Goal: Find specific page/section: Locate a particular part of the current website

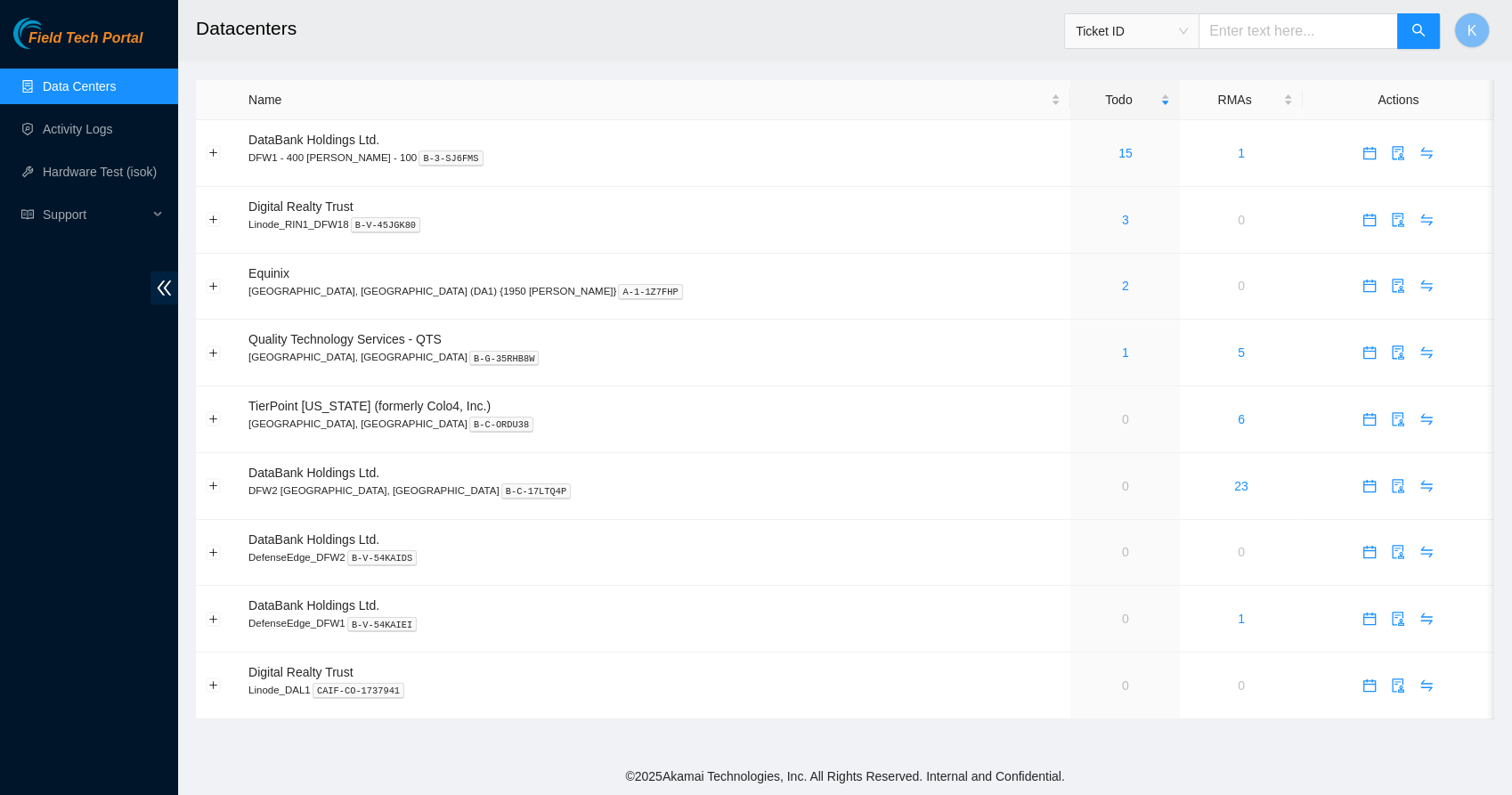
click at [1241, 32] on input "text" at bounding box center [1298, 31] width 200 height 35
paste input "B-V-5T6C5MJ"
type input "B-V-5T6C5MJ"
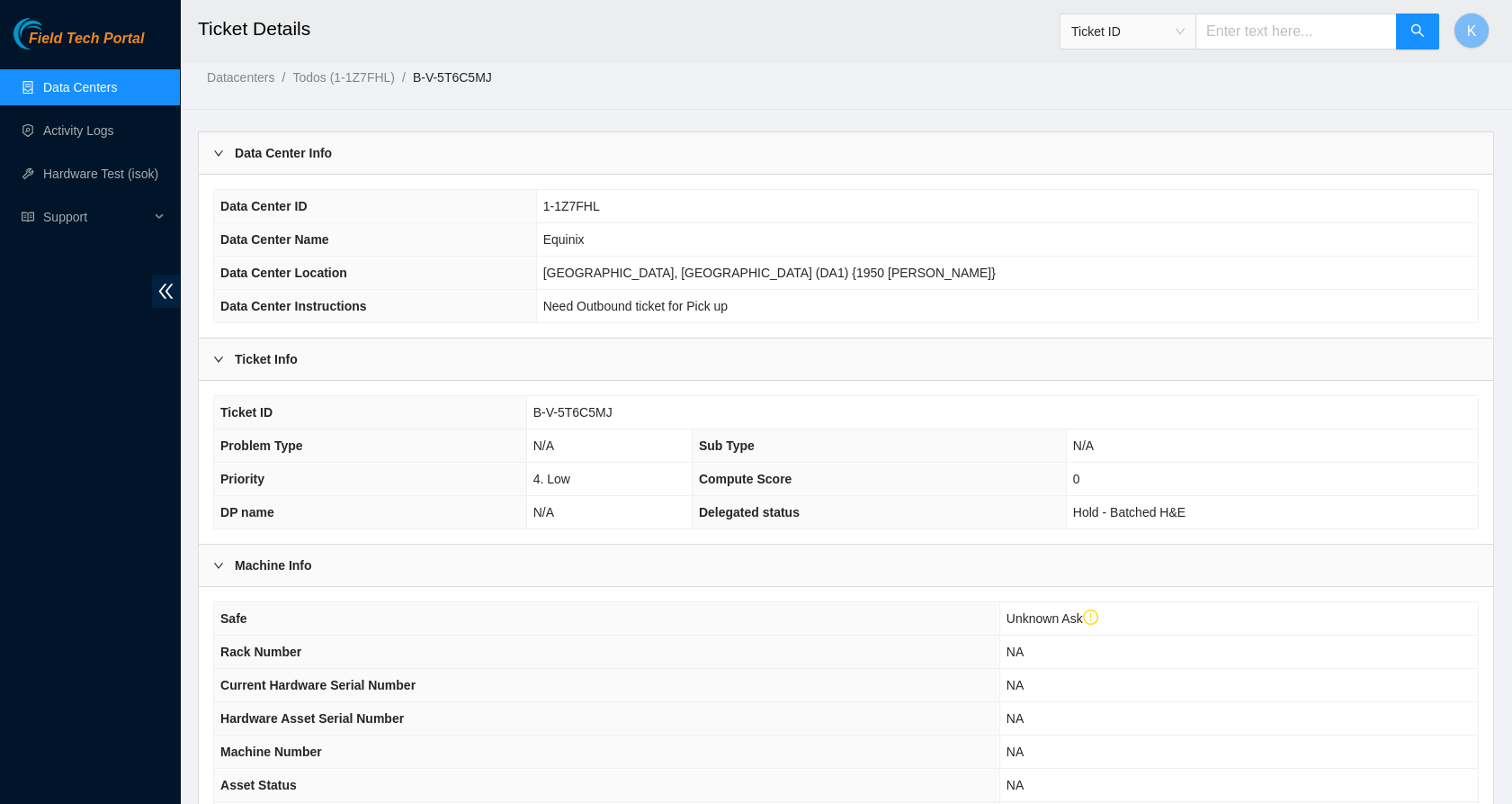
scroll to position [349, 0]
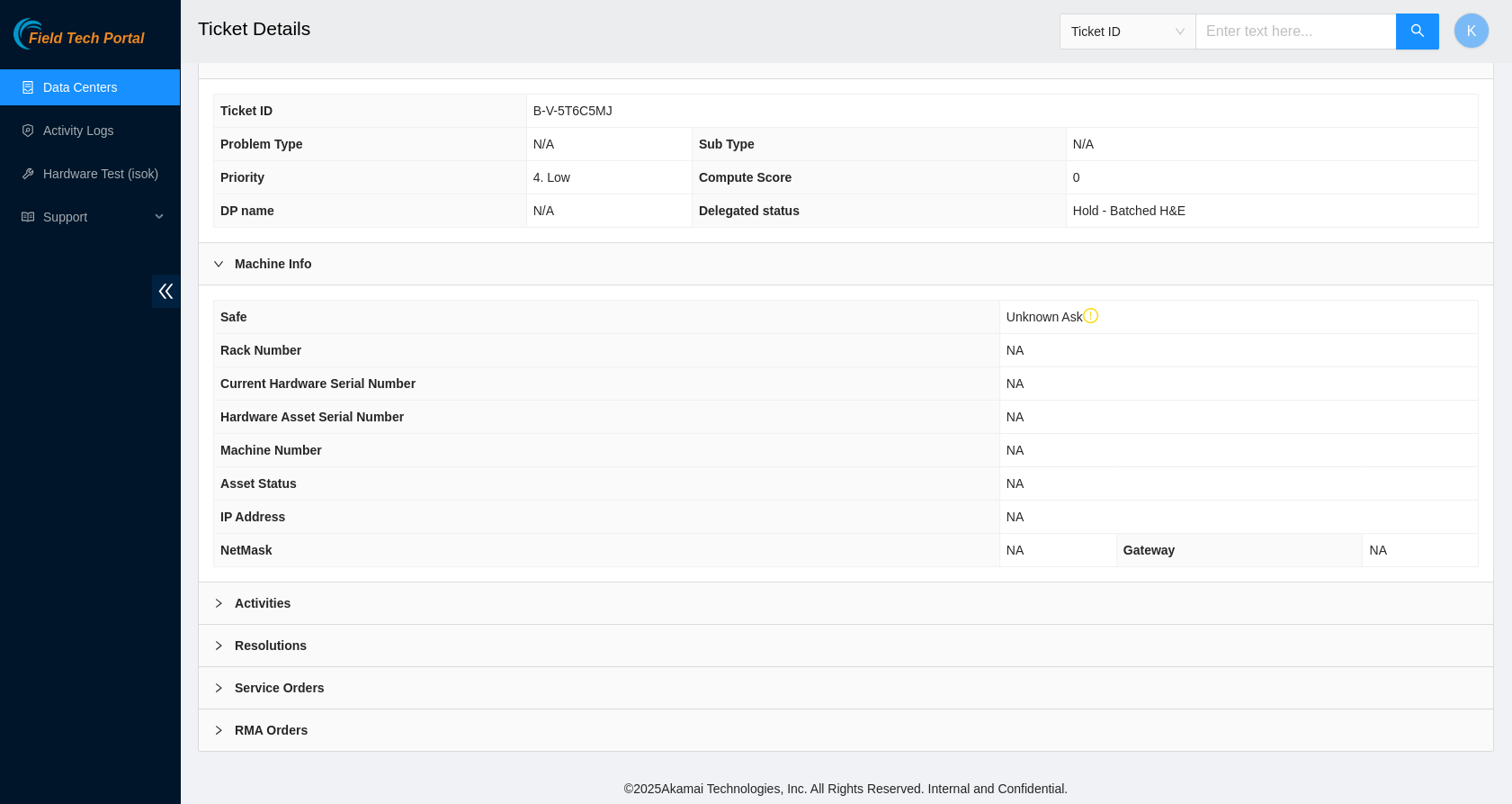
click at [284, 601] on b "Activities" at bounding box center [262, 602] width 55 height 20
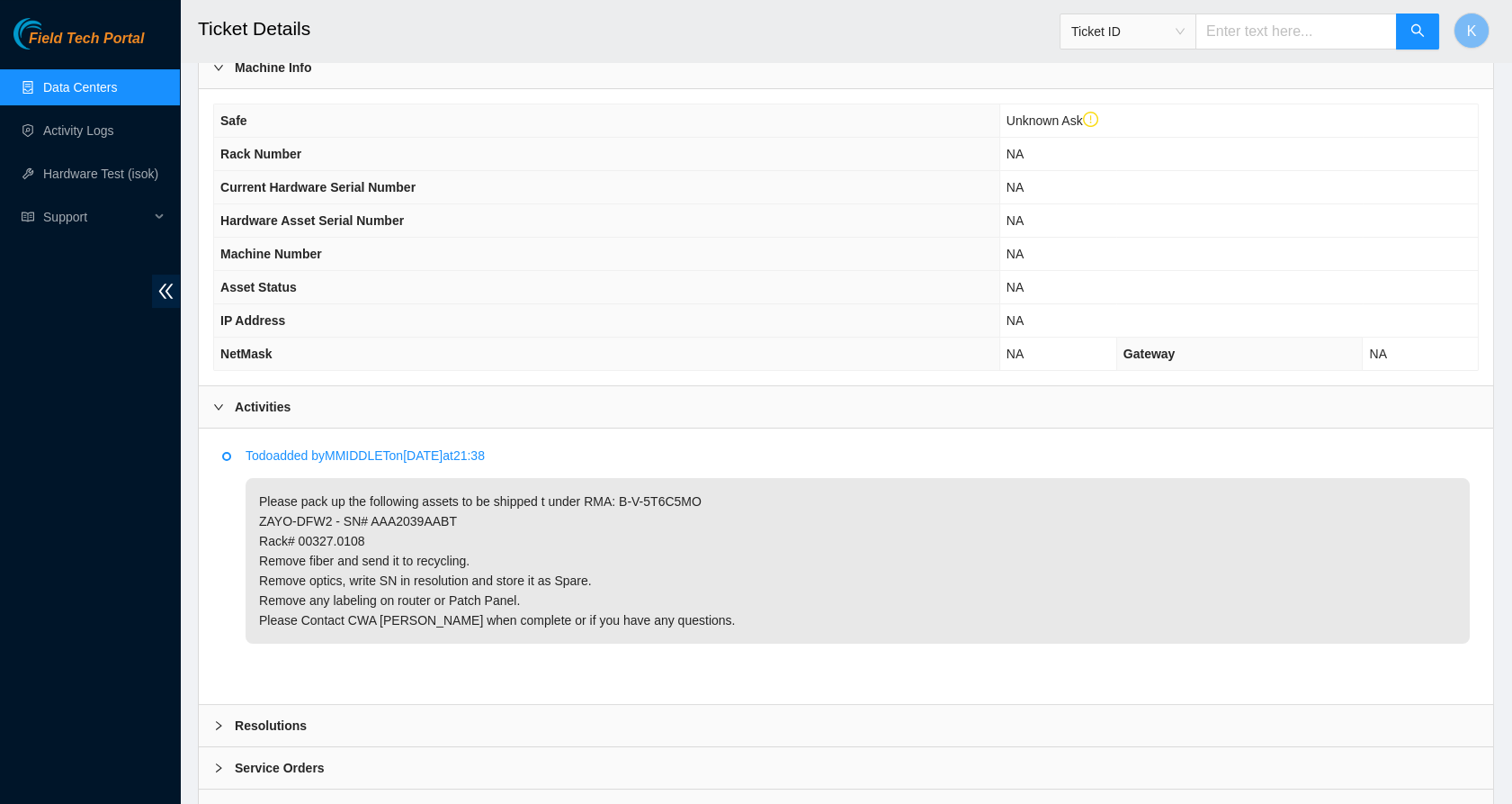
scroll to position [546, 0]
click at [284, 601] on p "Please pack up the following assets to be shipped t under RMA: B-V-5T6C5MO ZAYO…" at bounding box center [857, 559] width 1224 height 165
click at [357, 522] on p "Please pack up the following assets to be shipped t under RMA: B-V-5T6C5MO ZAYO…" at bounding box center [857, 559] width 1224 height 165
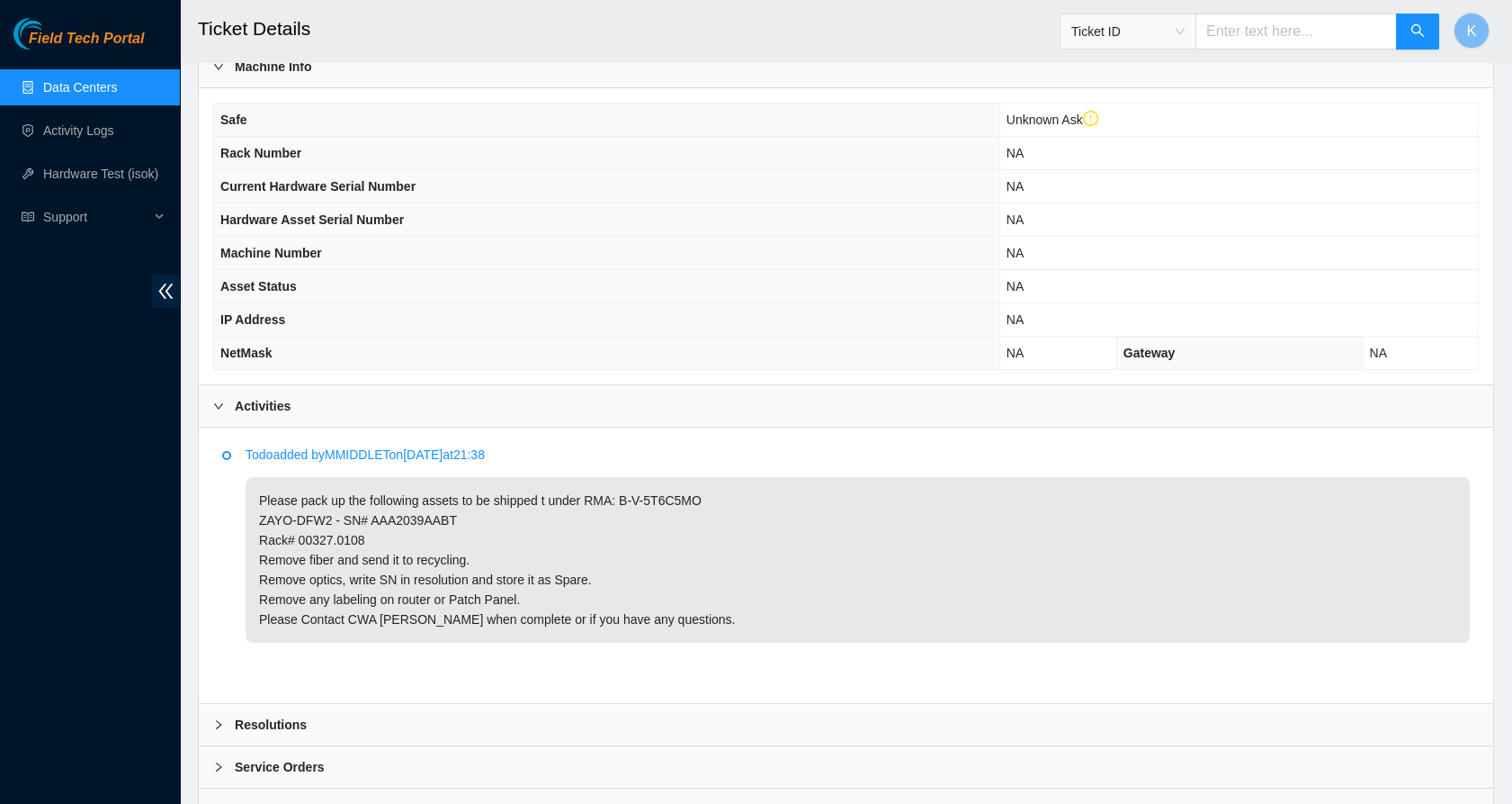
drag, startPoint x: 357, startPoint y: 522, endPoint x: 381, endPoint y: 554, distance: 40.0
click at [381, 554] on p "Please pack up the following assets to be shipped t under RMA: B-V-5T6C5MO ZAYO…" at bounding box center [857, 559] width 1224 height 165
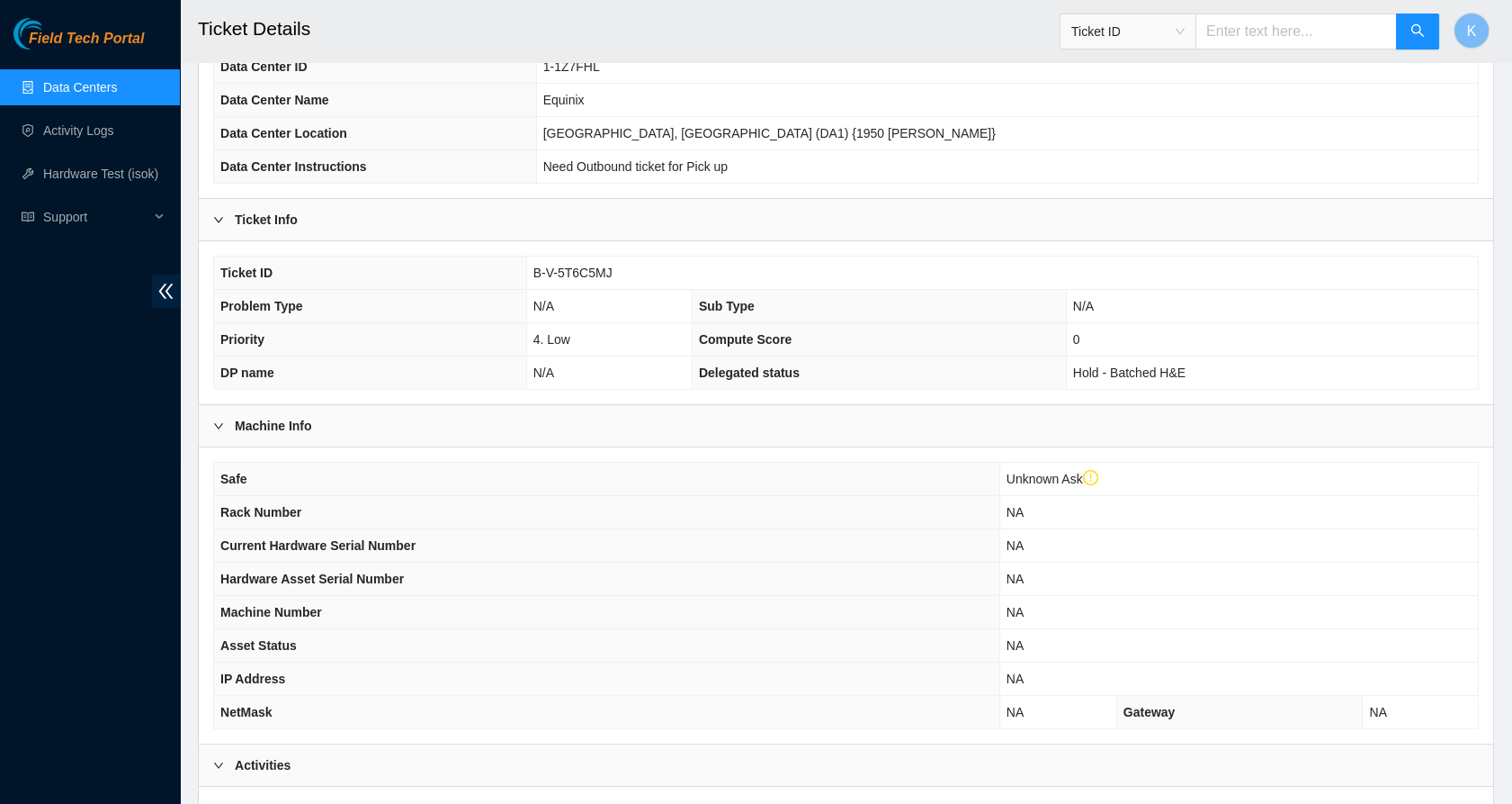
scroll to position [0, 0]
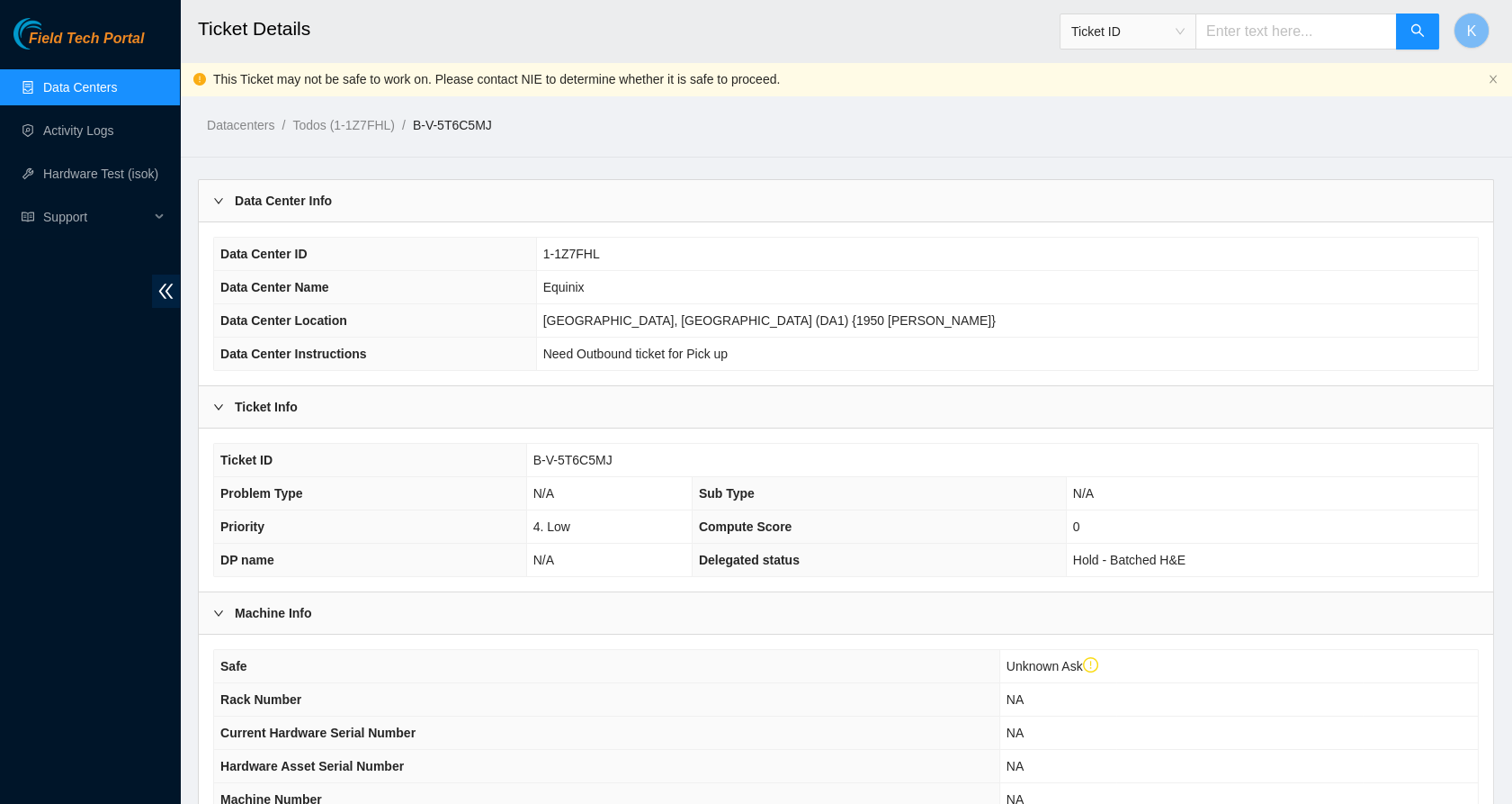
click at [86, 83] on link "Data Centers" at bounding box center [80, 86] width 74 height 14
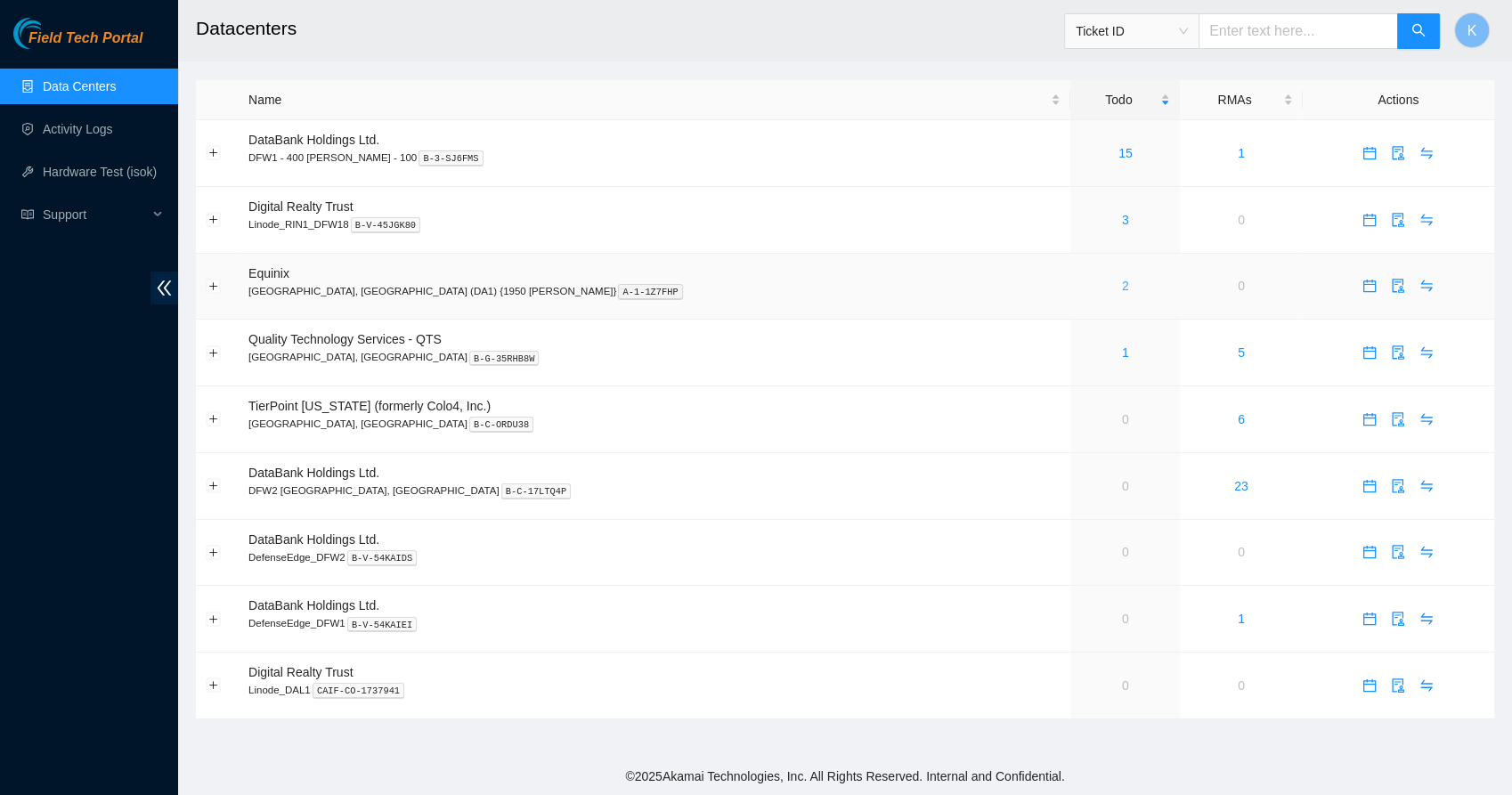
click at [1122, 291] on link "2" at bounding box center [1126, 285] width 7 height 14
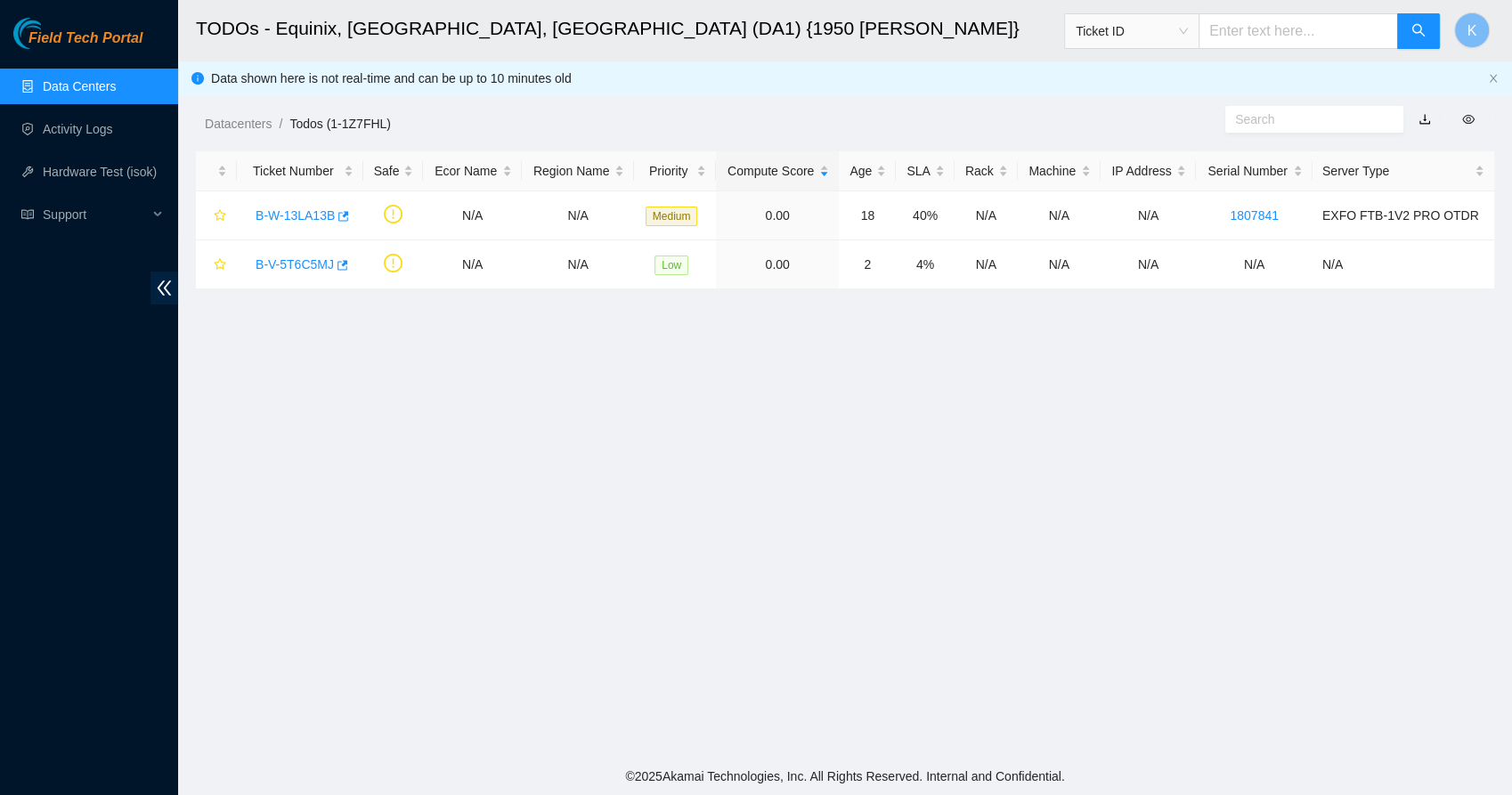
click at [295, 31] on h2 "TODOs - Equinix, [GEOGRAPHIC_DATA], [GEOGRAPHIC_DATA] (DA1) {1950 [PERSON_NAME]}" at bounding box center [713, 28] width 1034 height 57
copy h2 "Equinix"
click at [1259, 35] on input "text" at bounding box center [1298, 31] width 200 height 35
paste input "B-V-5RCL7HO"
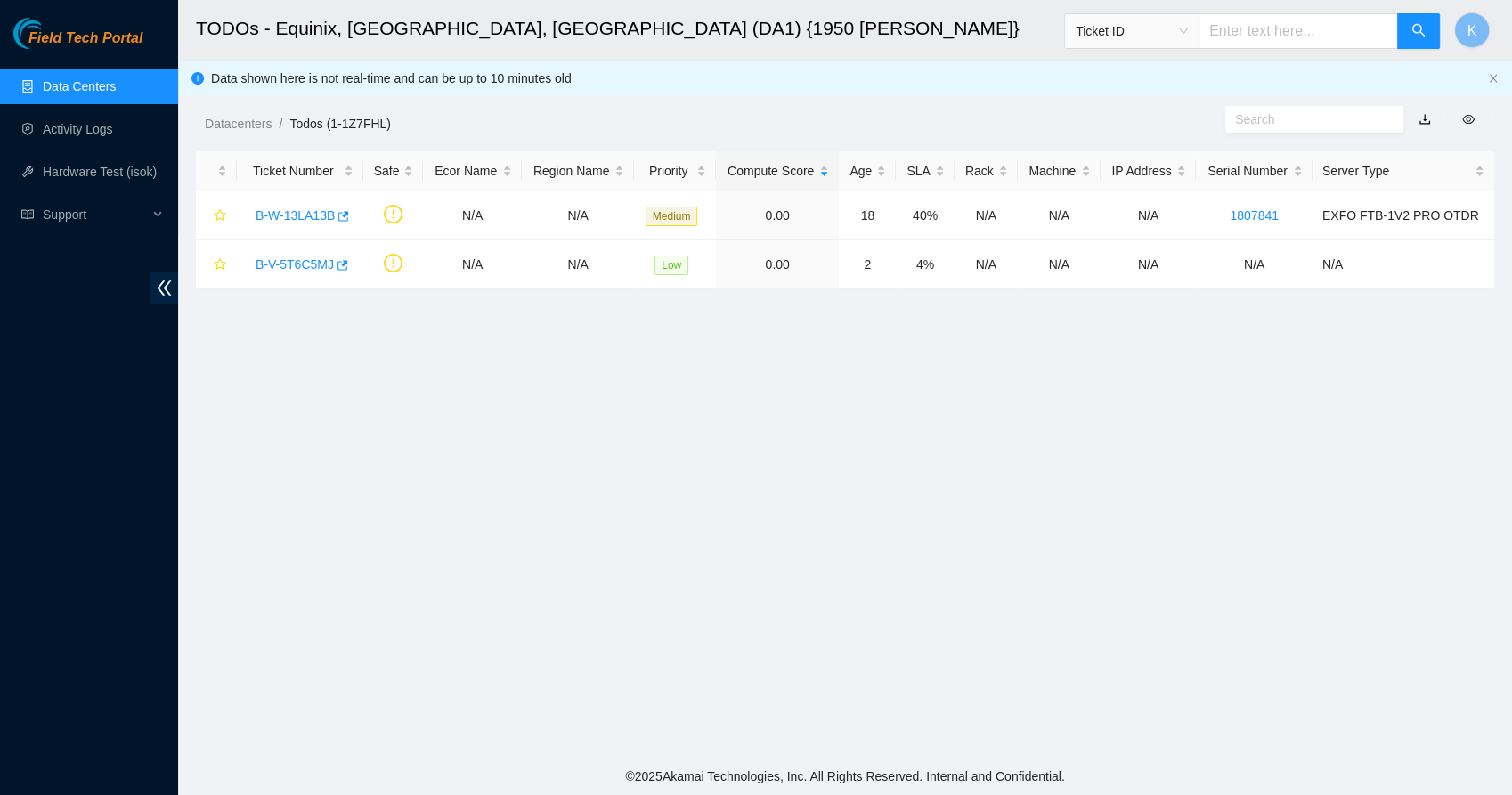
type input "B-V-5RCL7HO"
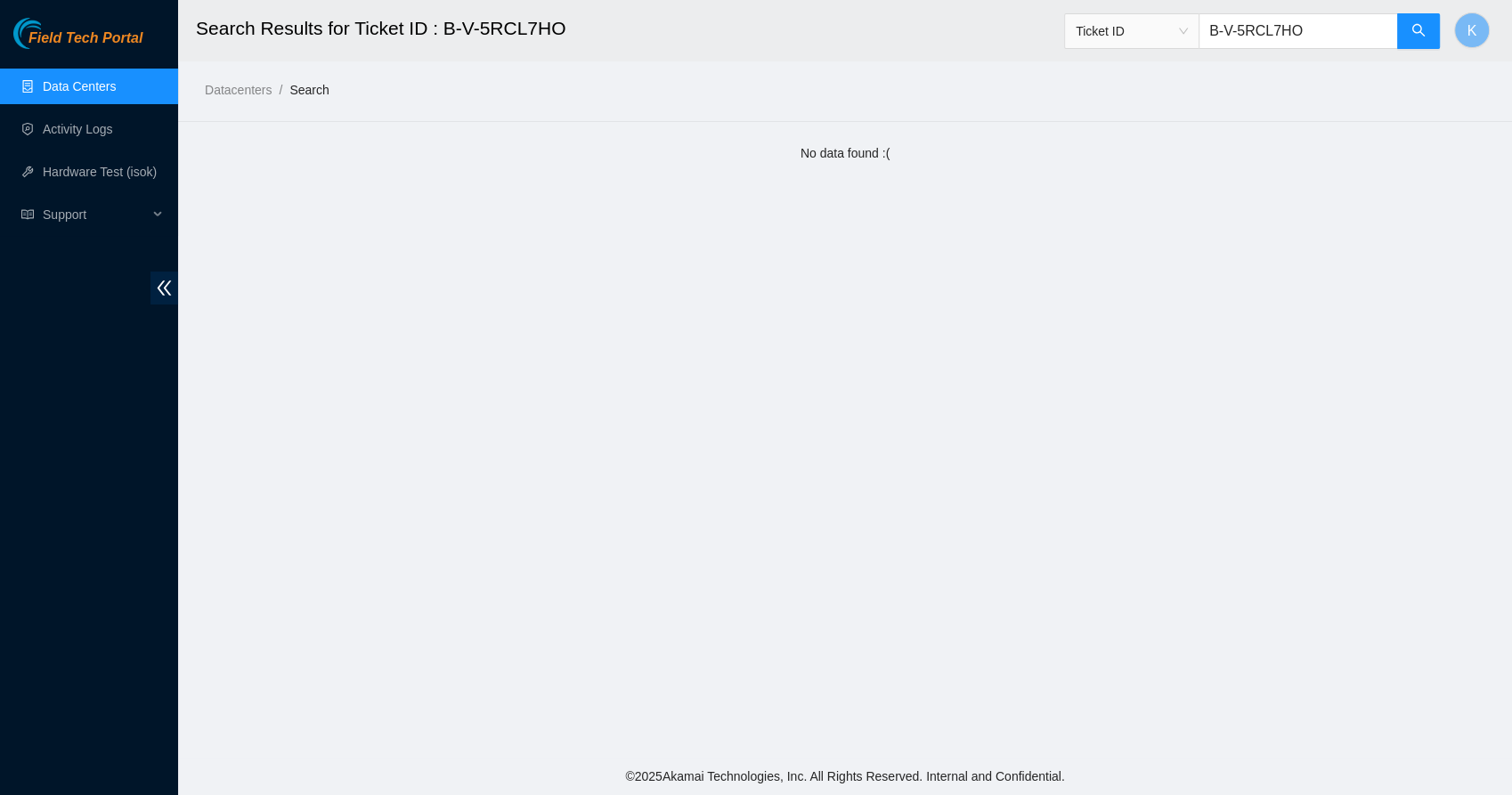
click at [88, 79] on link "Data Centers" at bounding box center [79, 85] width 73 height 14
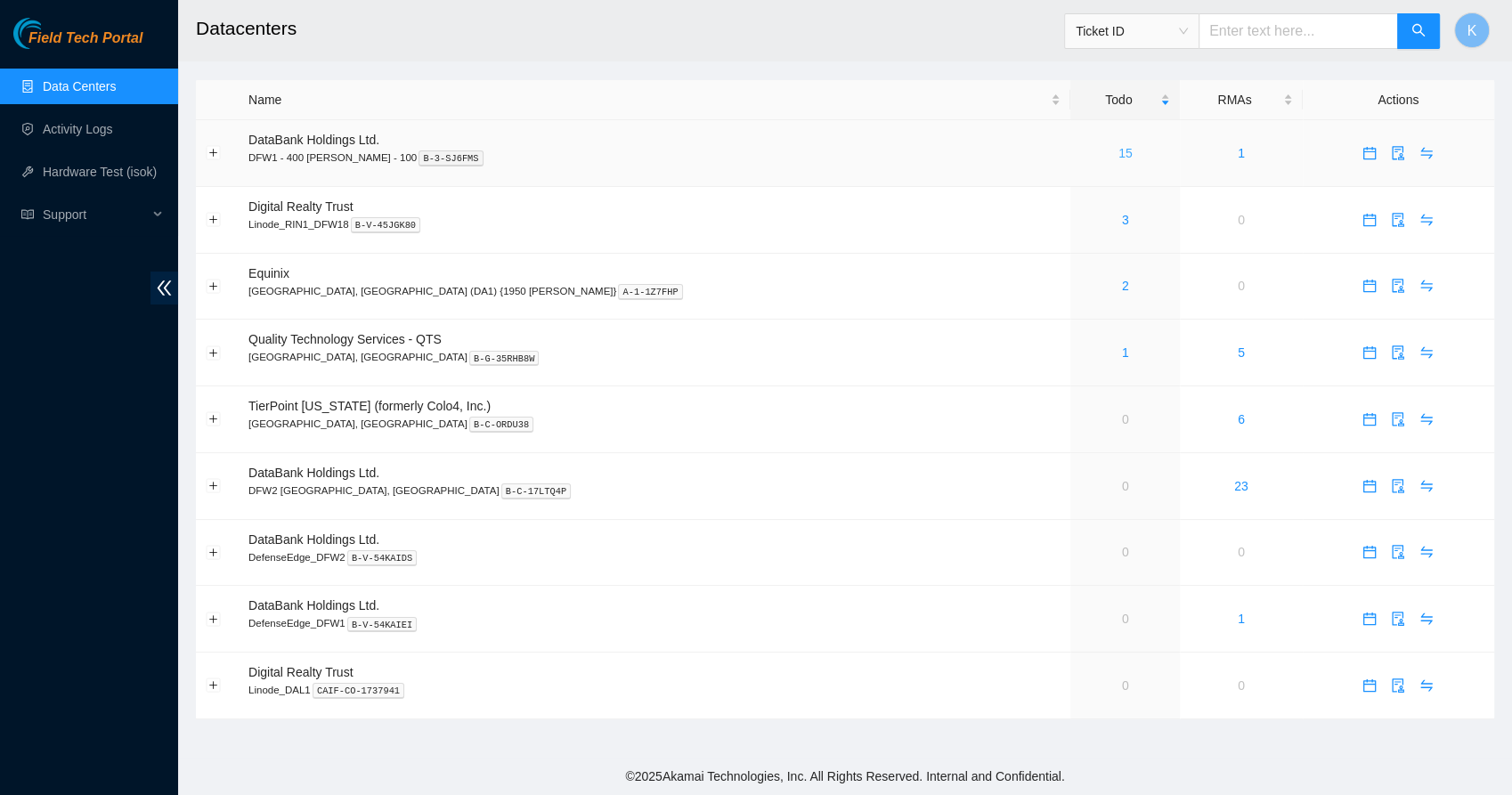
click at [1118, 148] on link "15" at bounding box center [1125, 152] width 14 height 14
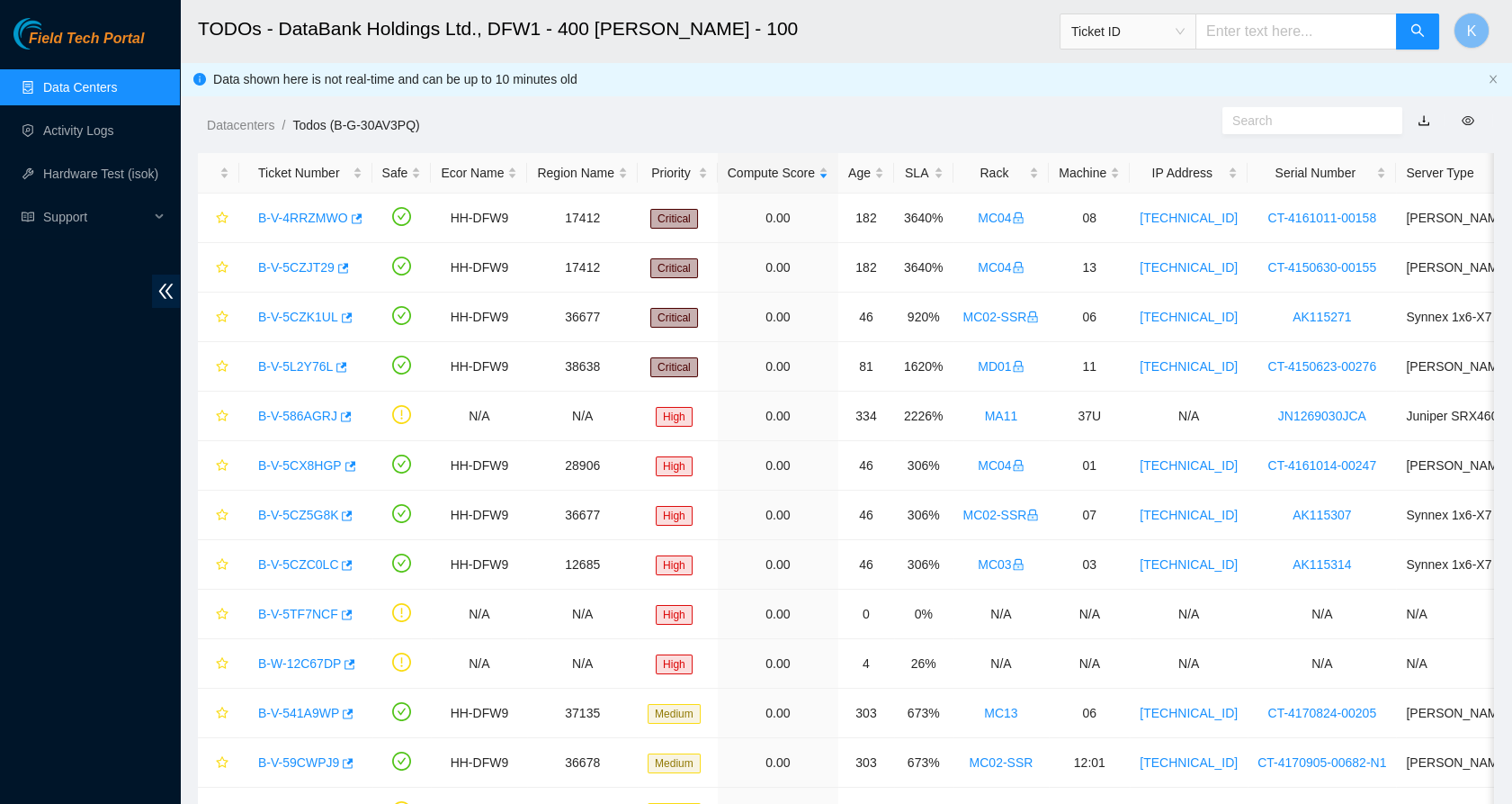
click at [607, 112] on div "Datacenters / Todos (B-G-30AV3PQ) /" at bounding box center [680, 83] width 1000 height 100
click at [99, 83] on link "Data Centers" at bounding box center [80, 86] width 74 height 14
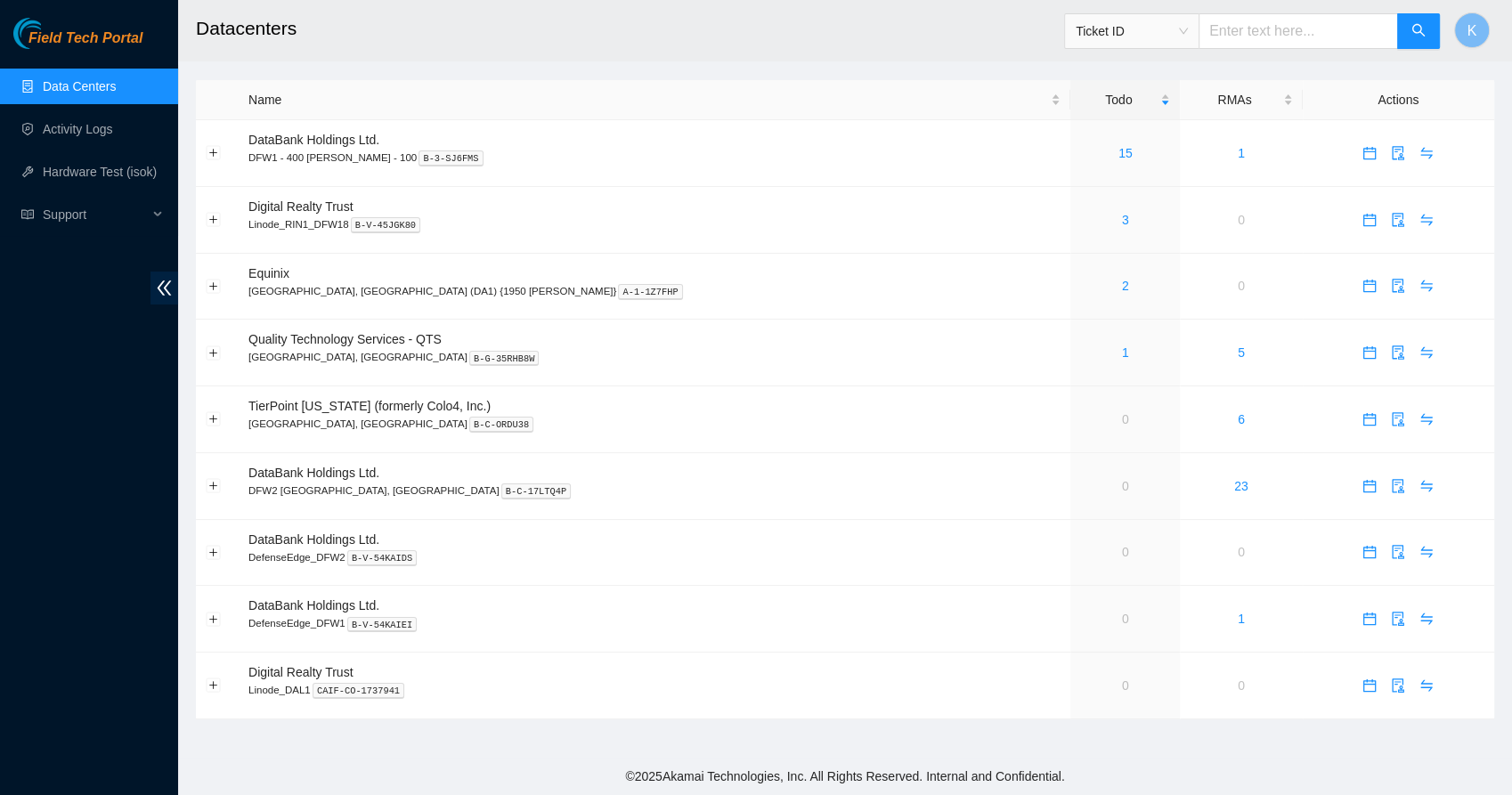
click at [1247, 37] on input "text" at bounding box center [1298, 31] width 200 height 35
paste input "B-V-5RCL7HO"
type input "B-V-5RCL7HO"
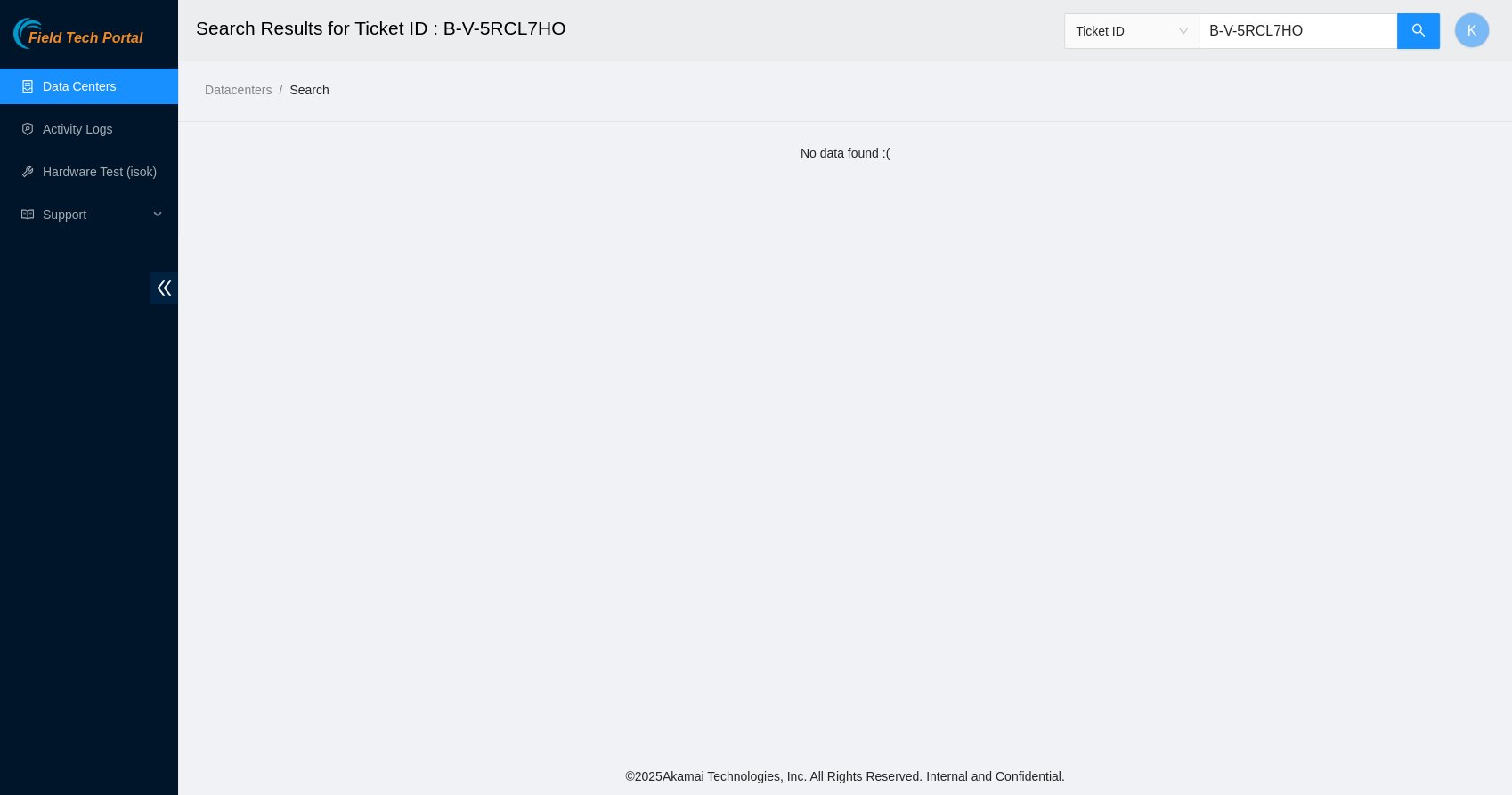
click at [1223, 33] on input "B-V-5RCL7HO" at bounding box center [1298, 31] width 200 height 35
drag, startPoint x: 1332, startPoint y: 32, endPoint x: 1224, endPoint y: 29, distance: 108.0
click at [1224, 29] on input "B-V-5RCL7HO" at bounding box center [1298, 31] width 200 height 35
click at [1107, 31] on span "Ticket ID" at bounding box center [1131, 31] width 112 height 27
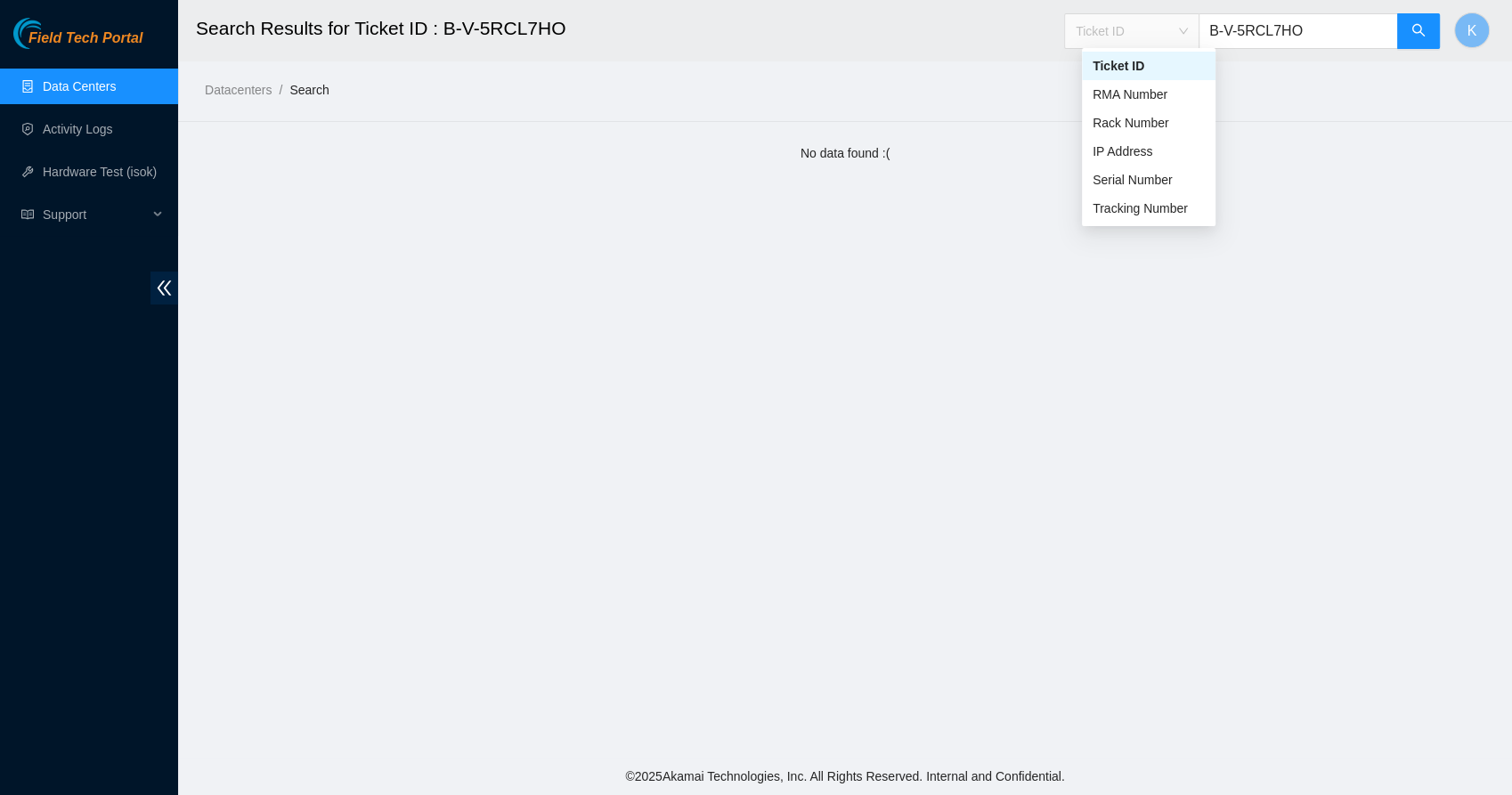
click at [1020, 78] on div "Datacenters / Search /" at bounding box center [678, 49] width 1001 height 99
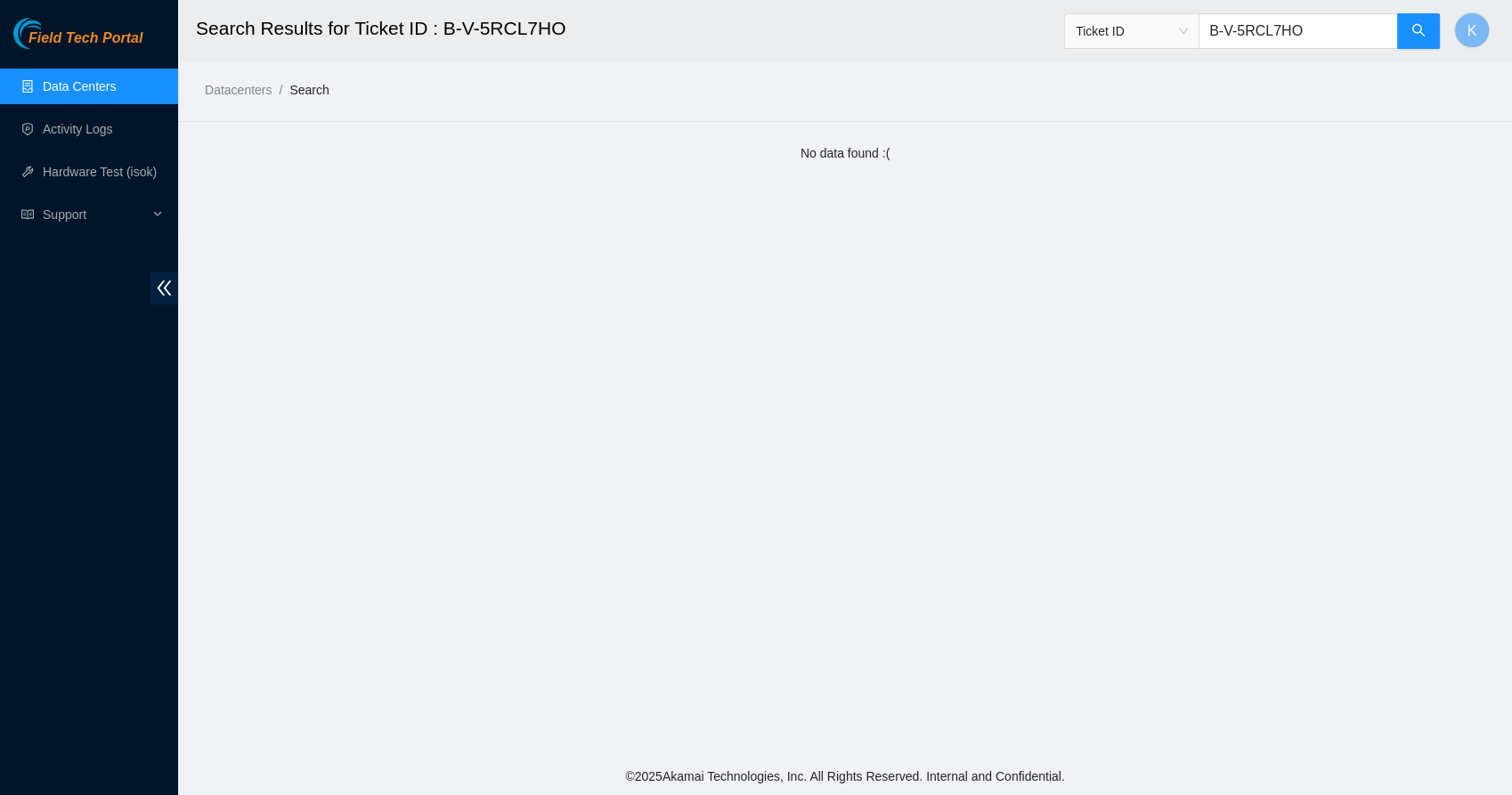
click at [105, 79] on link "Data Centers" at bounding box center [79, 85] width 73 height 14
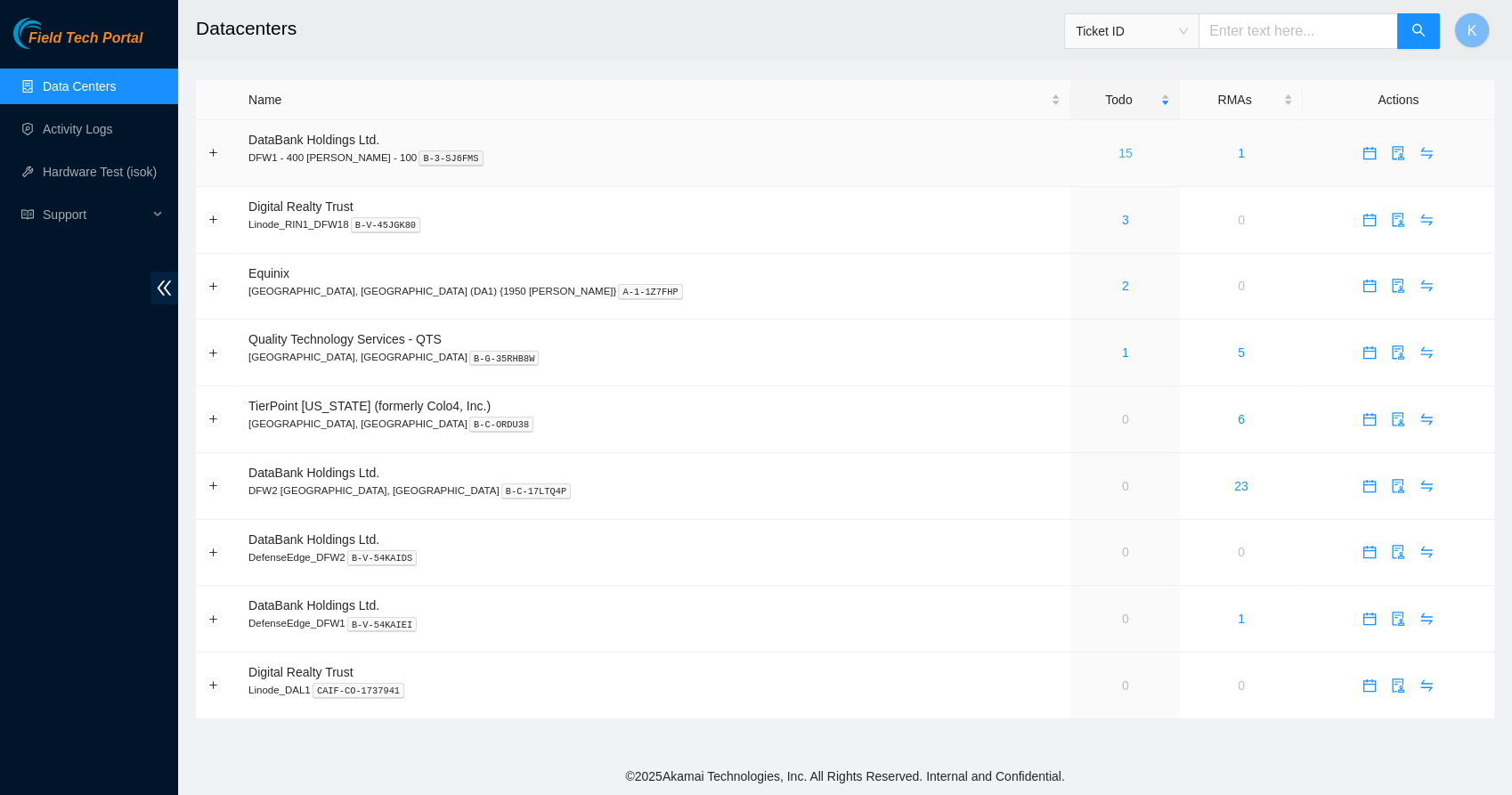
click at [1118, 149] on link "15" at bounding box center [1125, 152] width 14 height 14
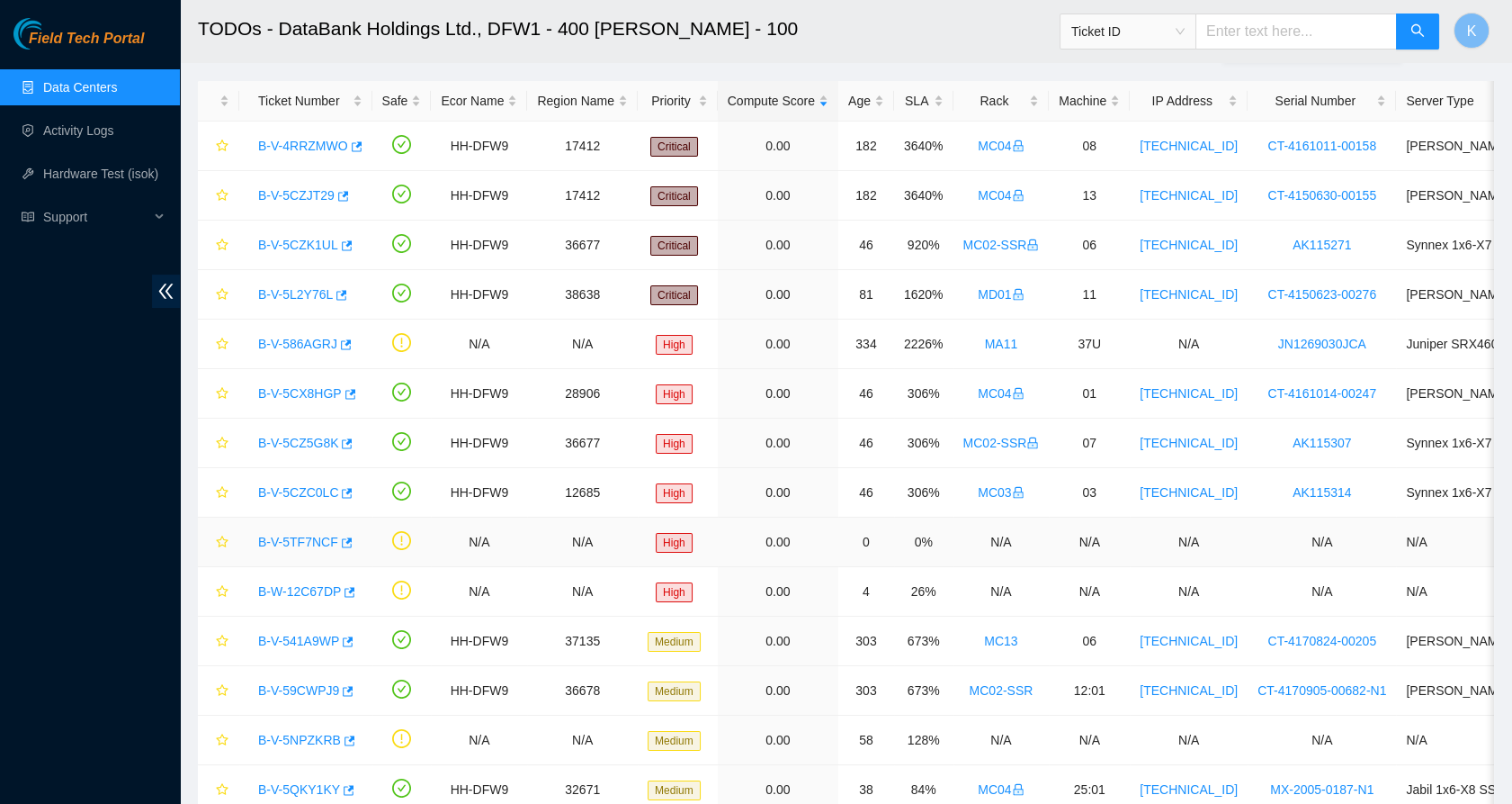
scroll to position [202, 0]
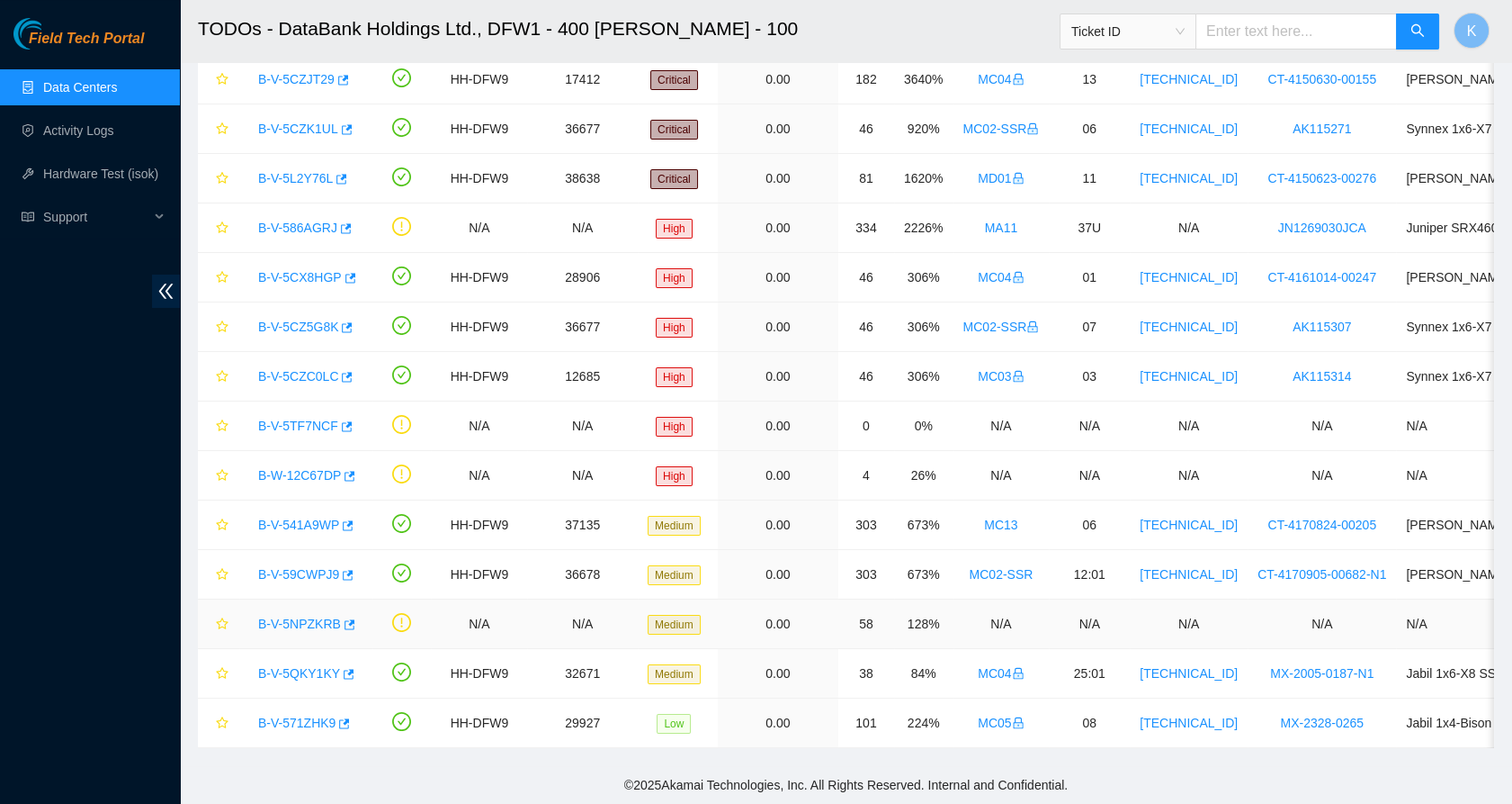
click at [292, 616] on link "B-V-5NPZKRB" at bounding box center [299, 623] width 83 height 14
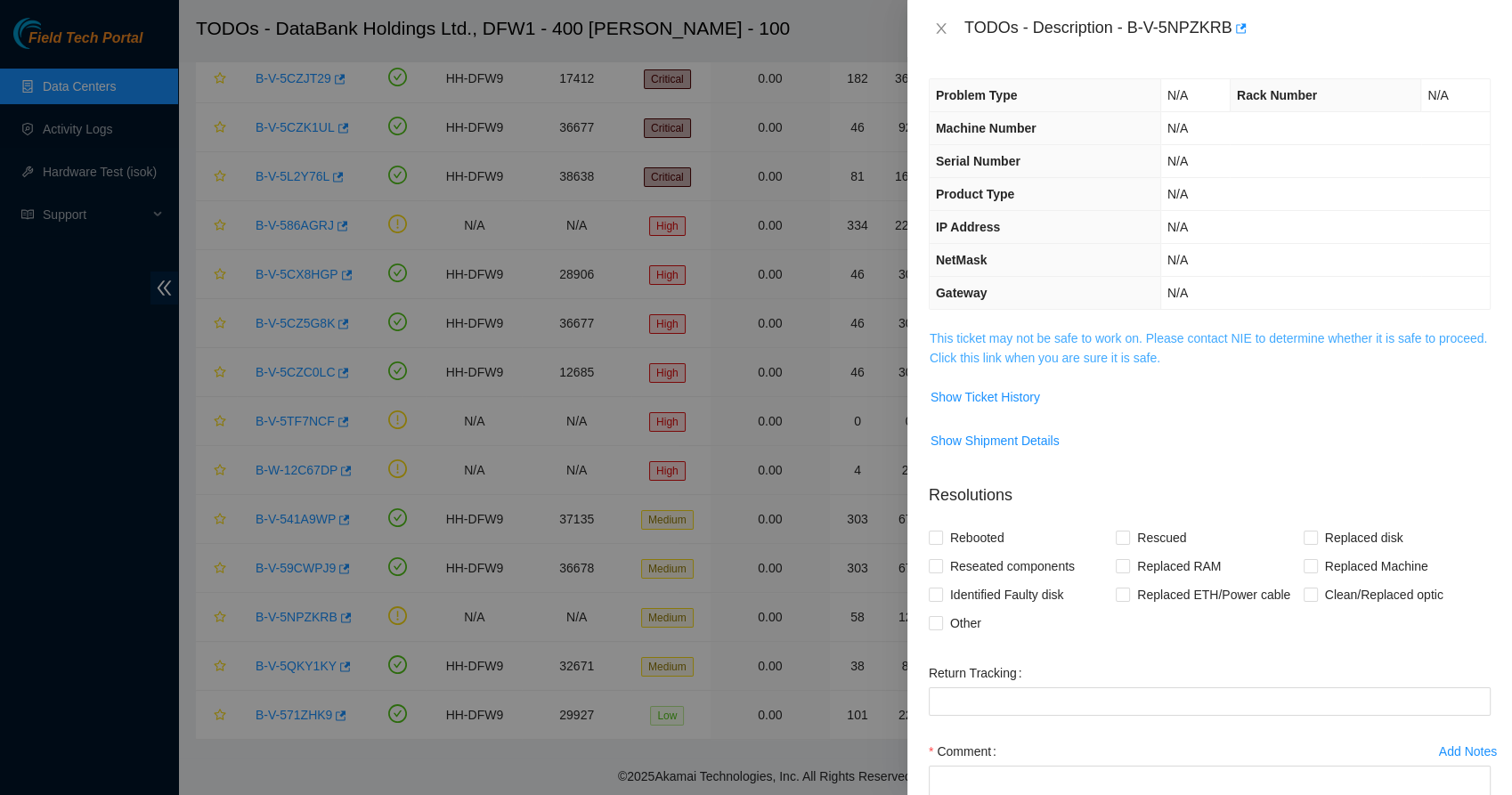
click at [1047, 363] on link "This ticket may not be safe to work on. Please contact NIE to determine whether…" at bounding box center [1208, 348] width 557 height 33
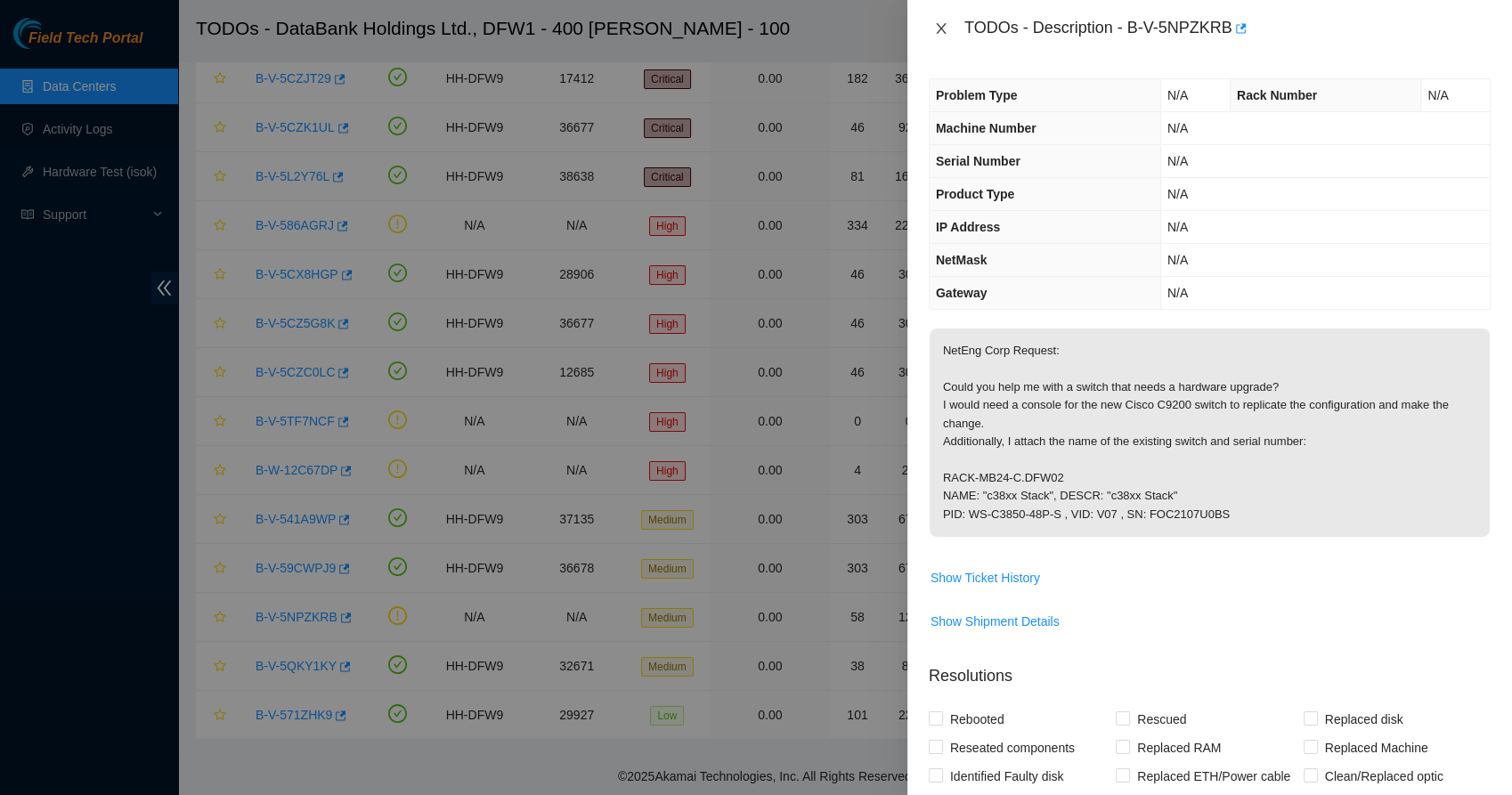
click at [937, 26] on icon "close" at bounding box center [940, 28] width 14 height 14
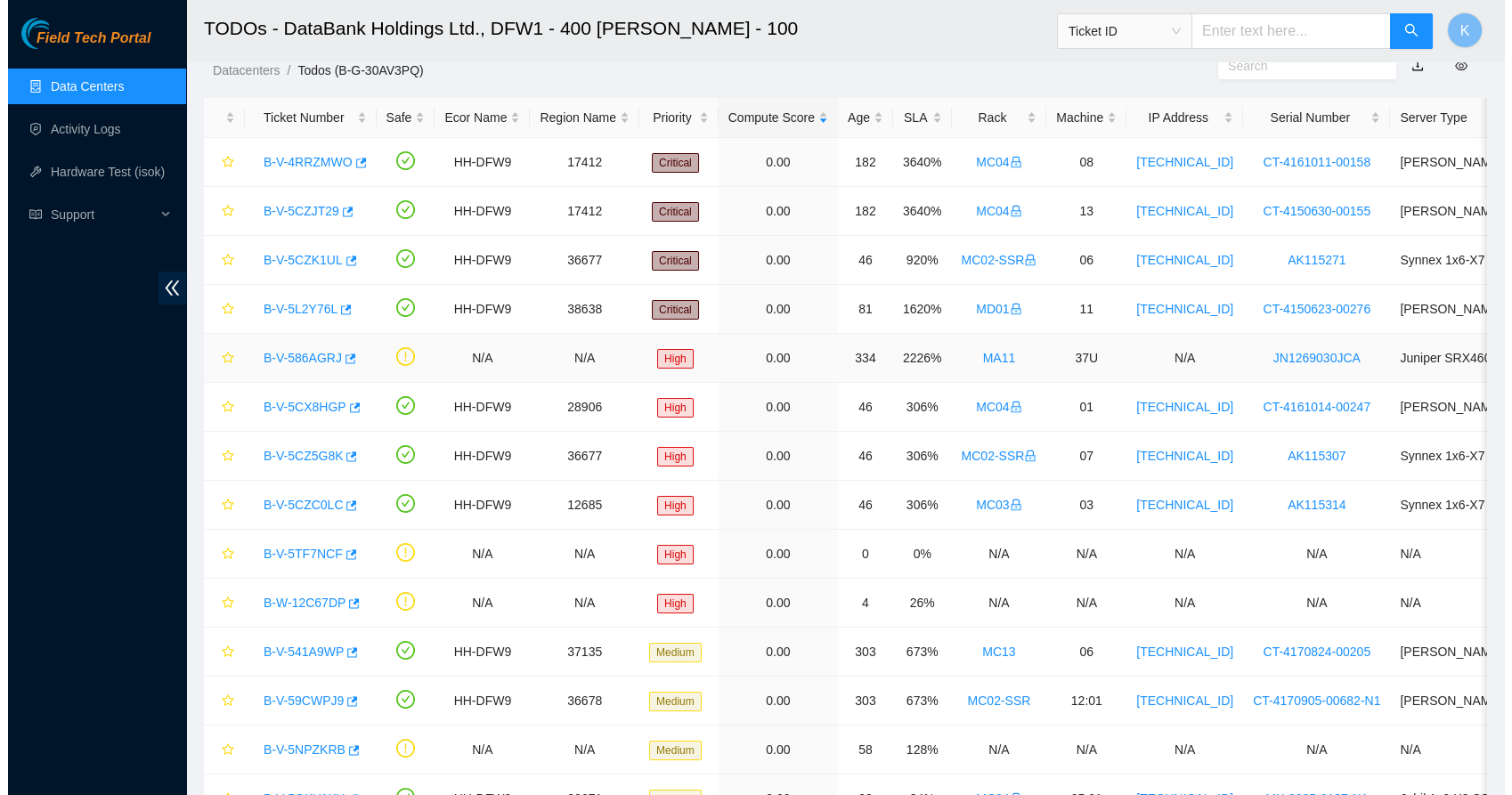
scroll to position [199, 0]
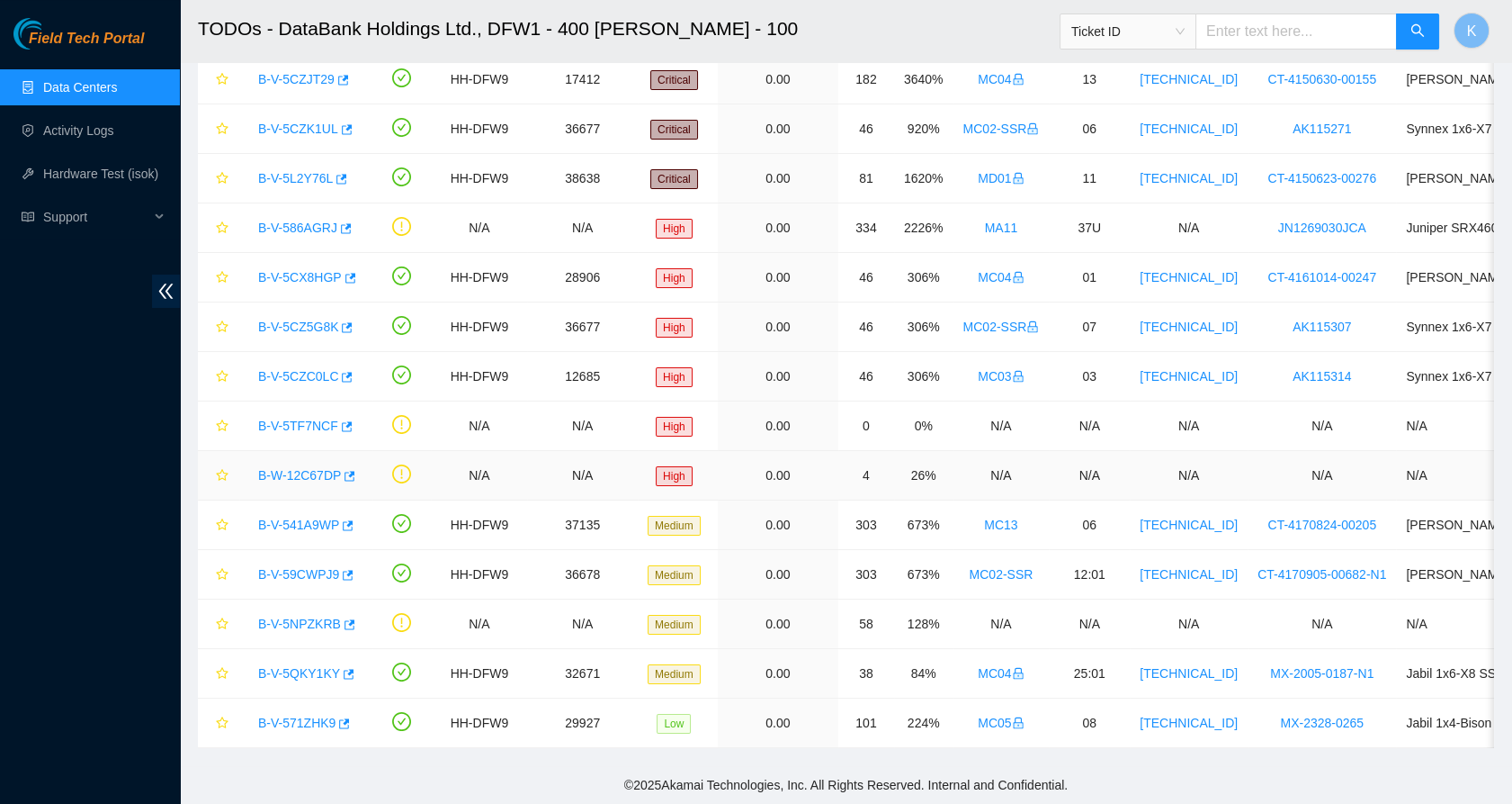
click at [309, 468] on link "B-W-12C67DP" at bounding box center [299, 475] width 83 height 14
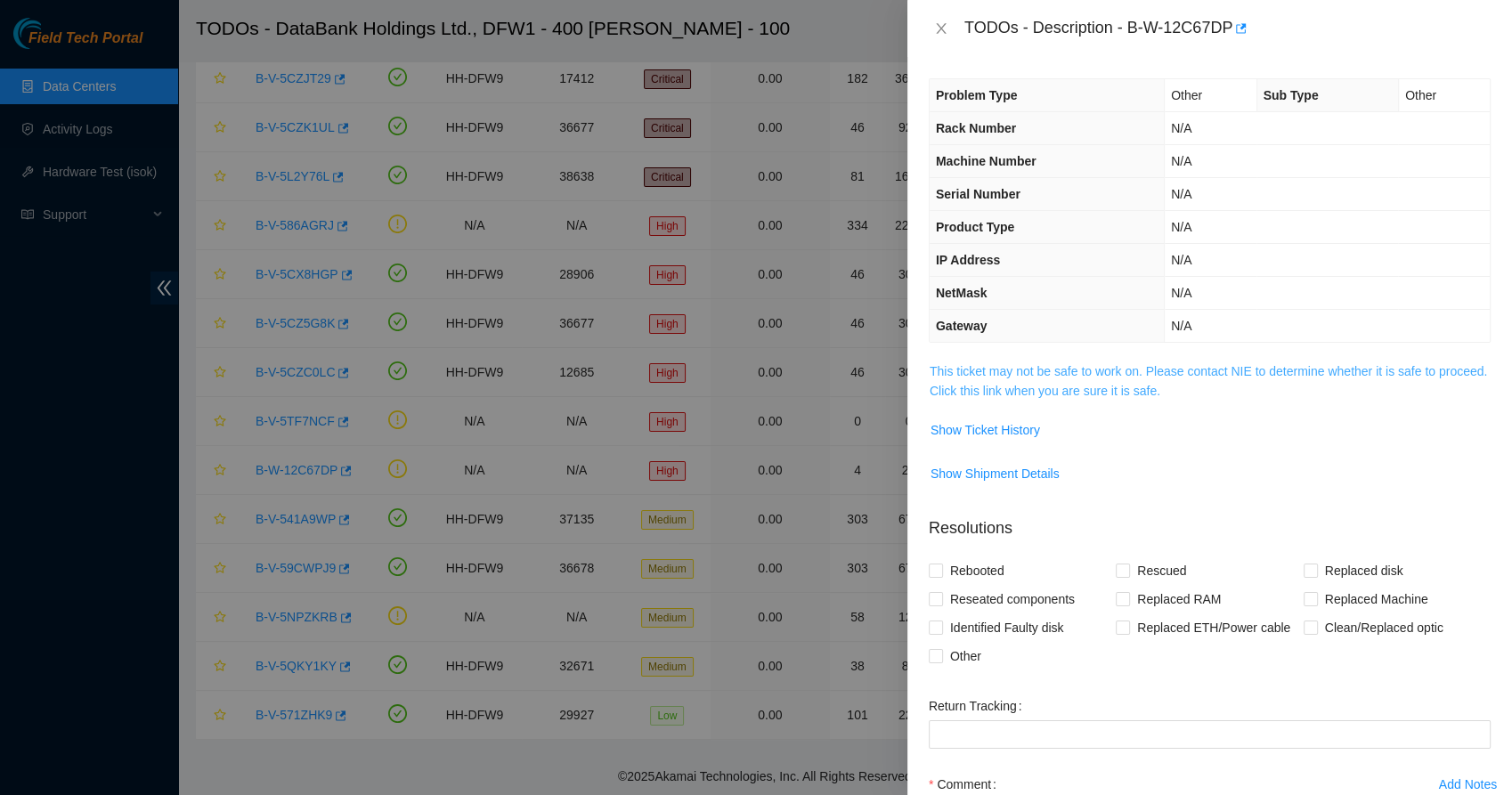
click at [948, 384] on link "This ticket may not be safe to work on. Please contact NIE to determine whether…" at bounding box center [1208, 380] width 557 height 33
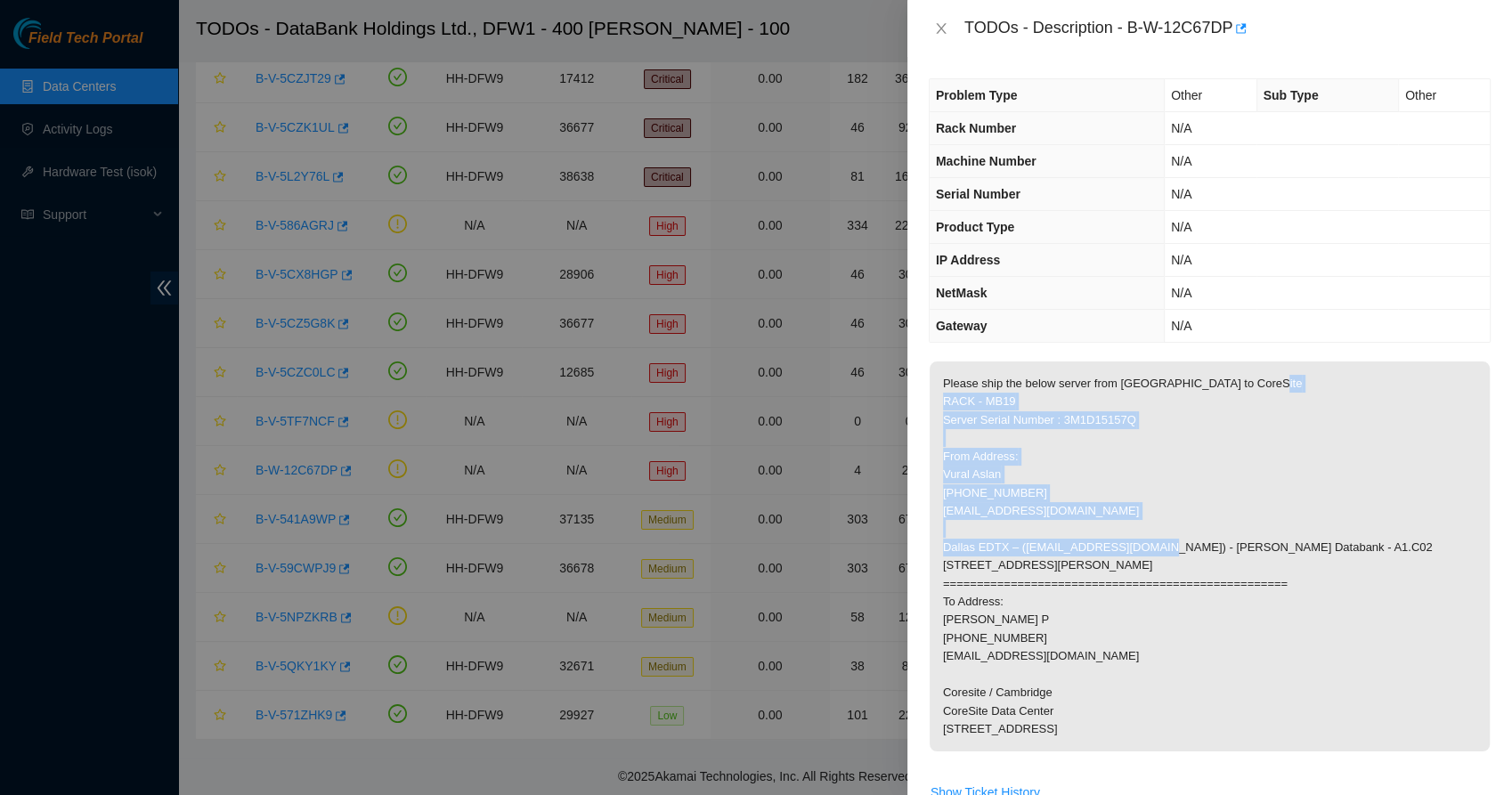
drag, startPoint x: 976, startPoint y: 396, endPoint x: 968, endPoint y: 566, distance: 170.2
click at [968, 566] on p "Please ship the below server from [GEOGRAPHIC_DATA] to CoreSite RACK - MB19 Ser…" at bounding box center [1208, 556] width 560 height 390
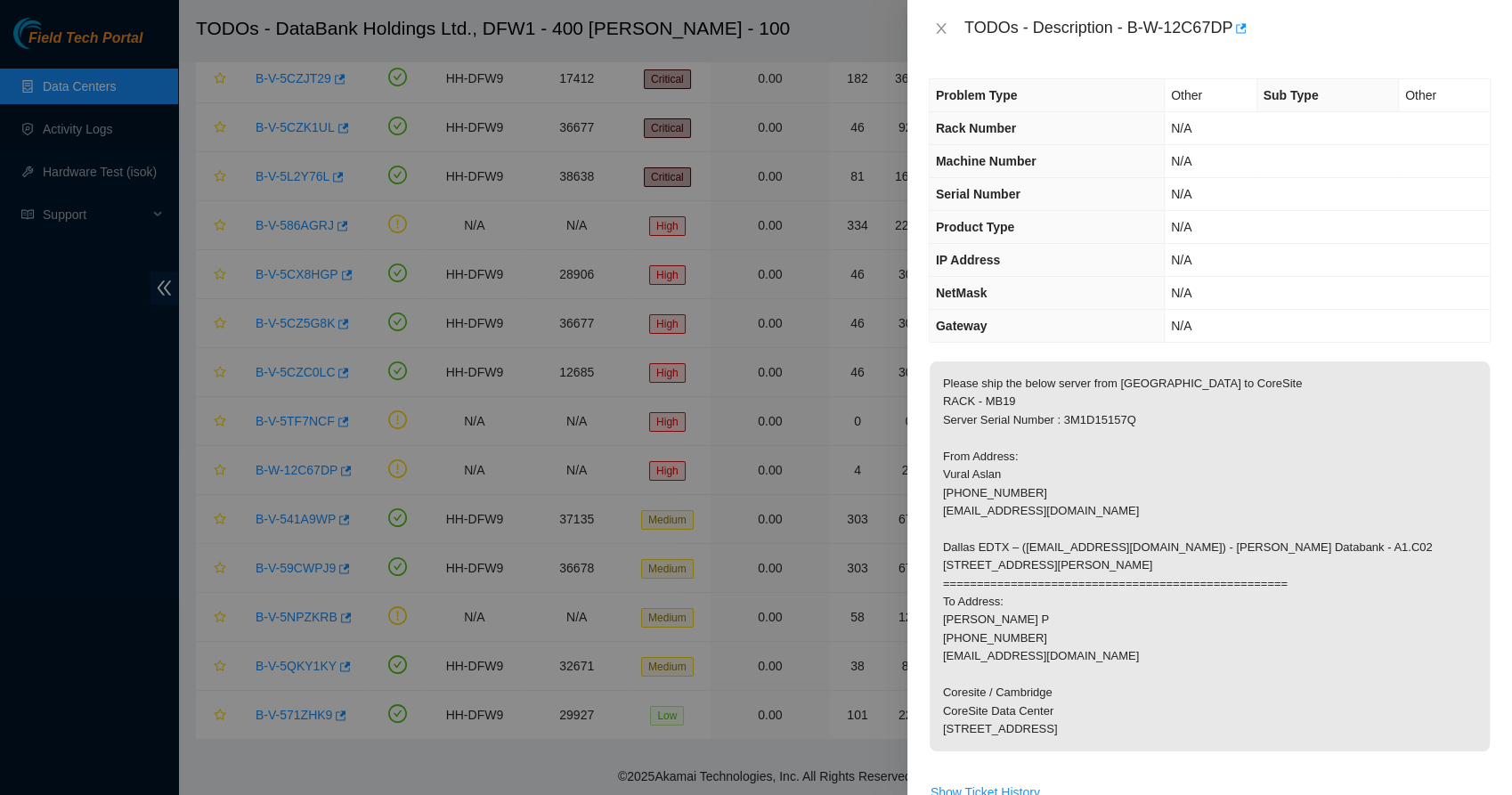
click at [967, 589] on p "Please ship the below server from [GEOGRAPHIC_DATA] to CoreSite RACK - MB19 Ser…" at bounding box center [1208, 556] width 560 height 390
drag, startPoint x: 967, startPoint y: 589, endPoint x: 991, endPoint y: 624, distance: 42.4
click at [991, 624] on p "Please ship the below server from [GEOGRAPHIC_DATA] to CoreSite RACK - MB19 Ser…" at bounding box center [1208, 556] width 560 height 390
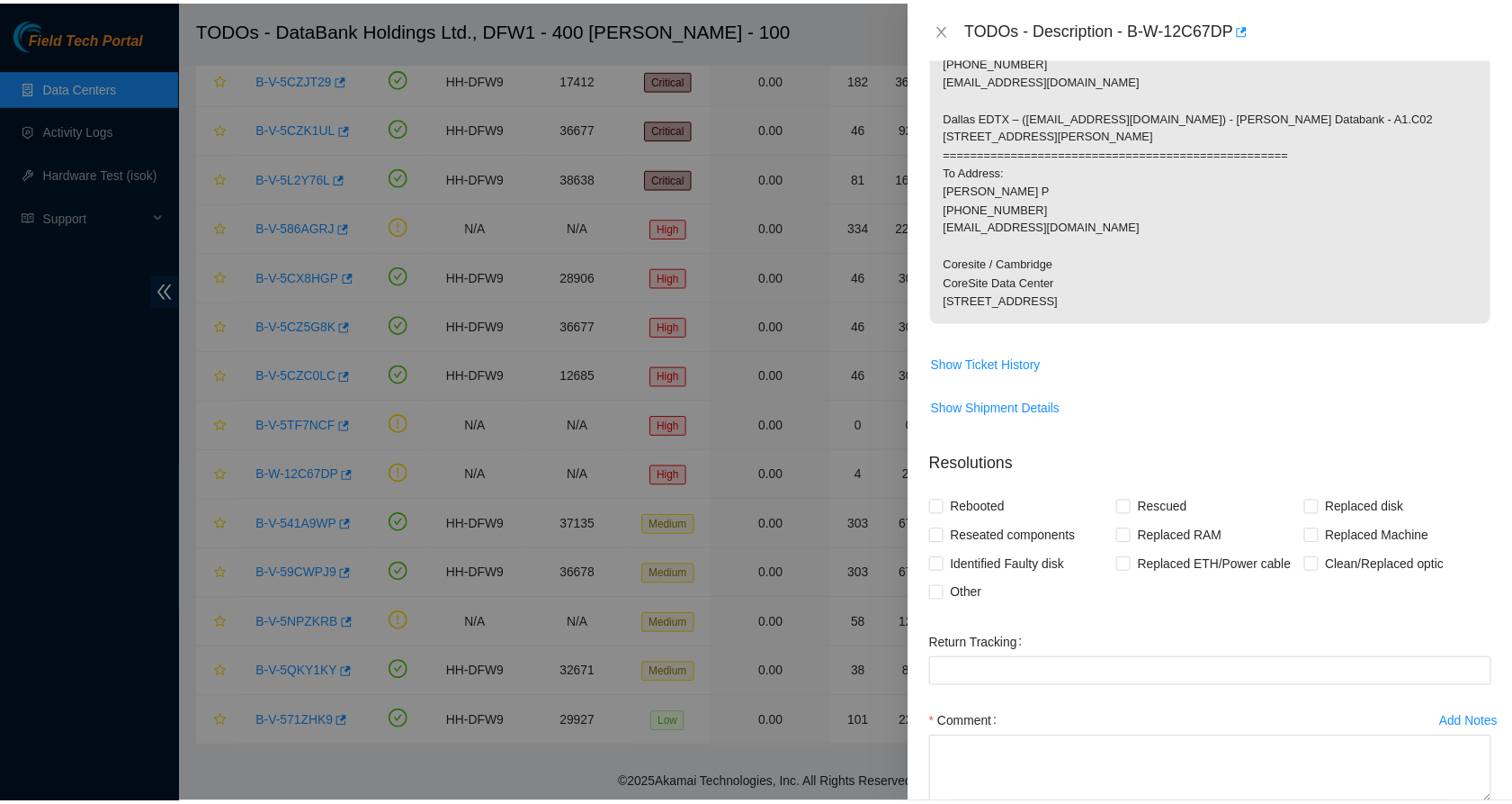
scroll to position [0, 0]
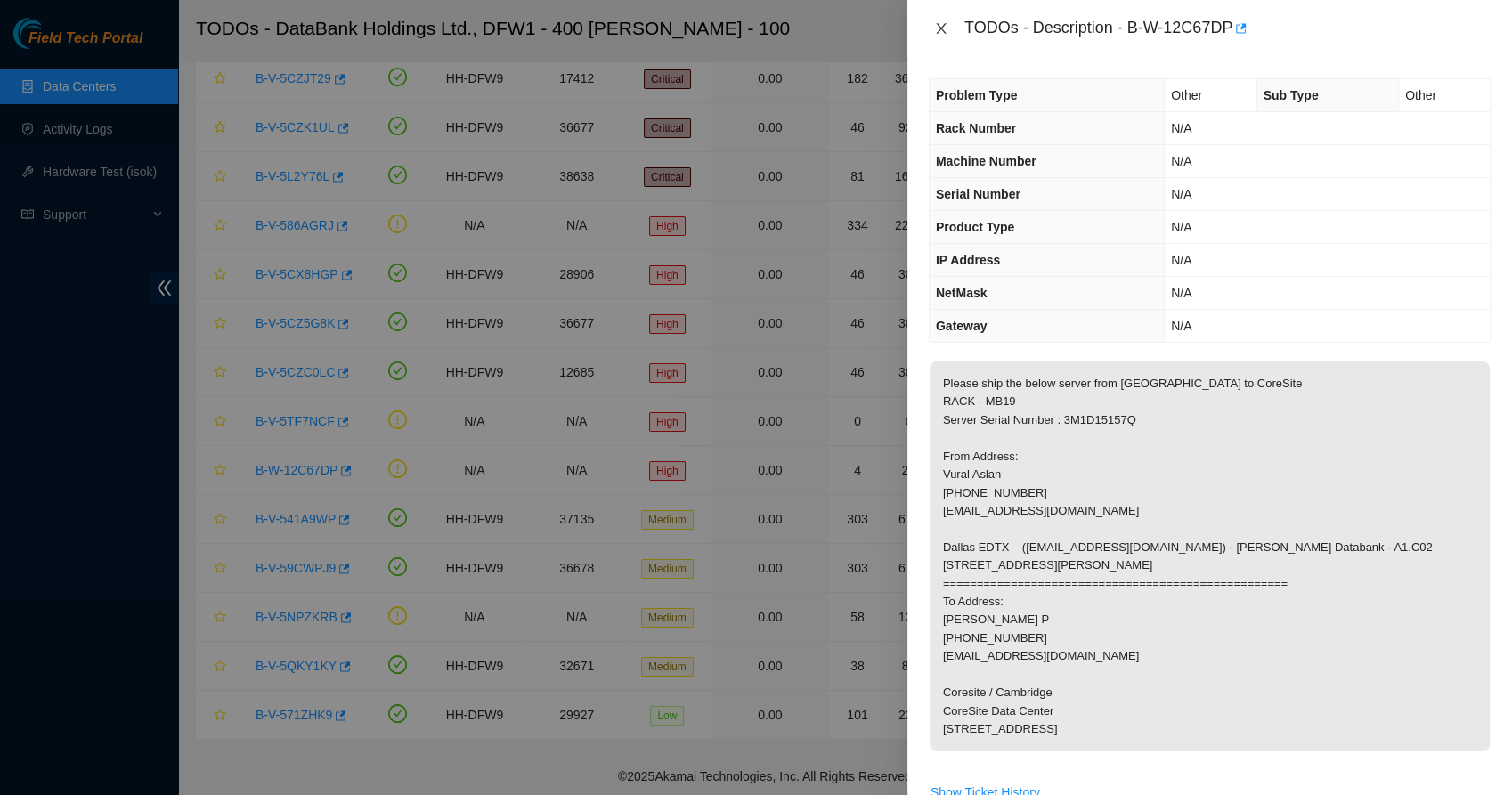
click at [937, 26] on icon "close" at bounding box center [940, 28] width 14 height 14
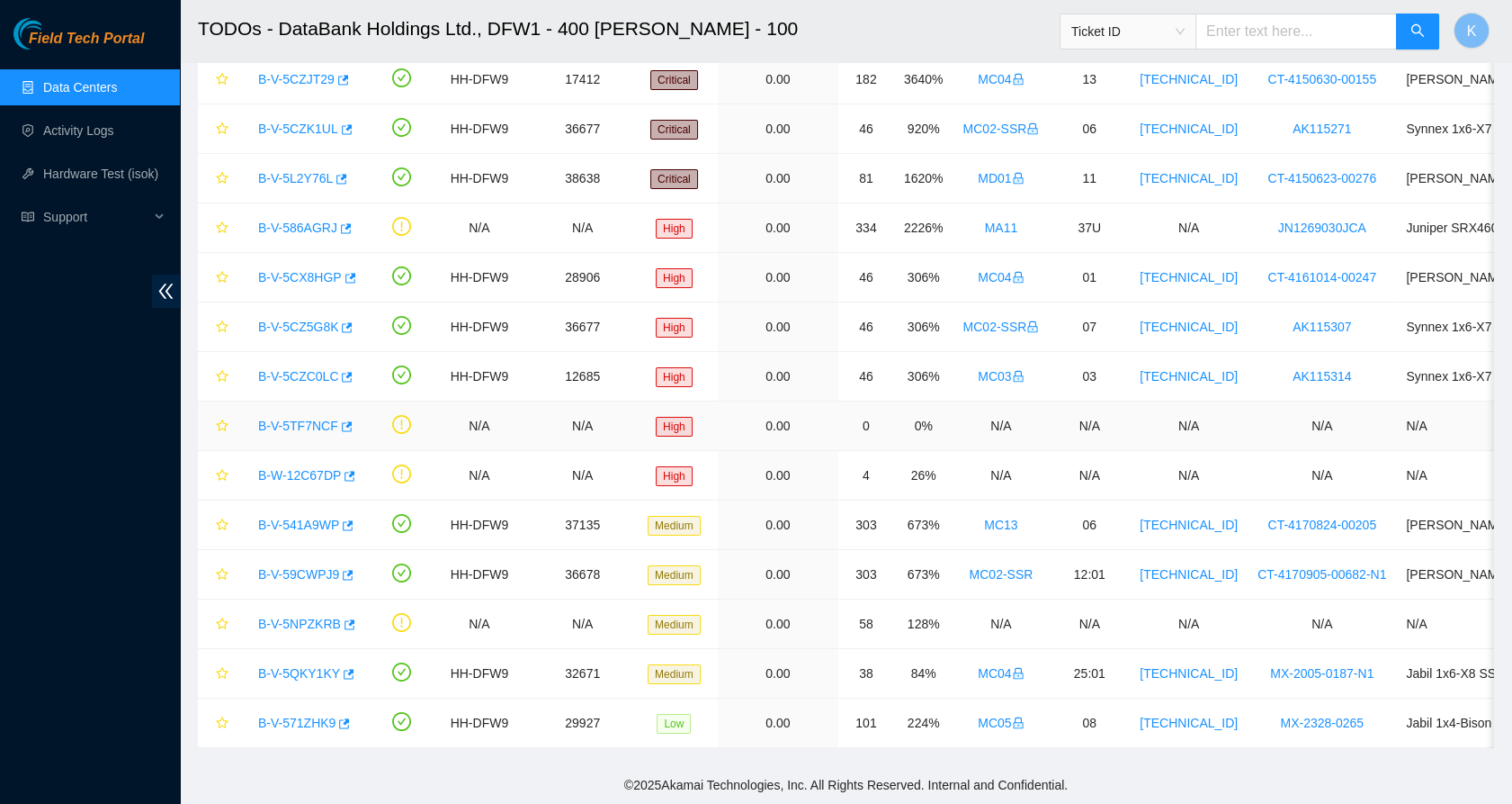
click at [274, 418] on link "B-V-5TF7NCF" at bounding box center [297, 425] width 80 height 14
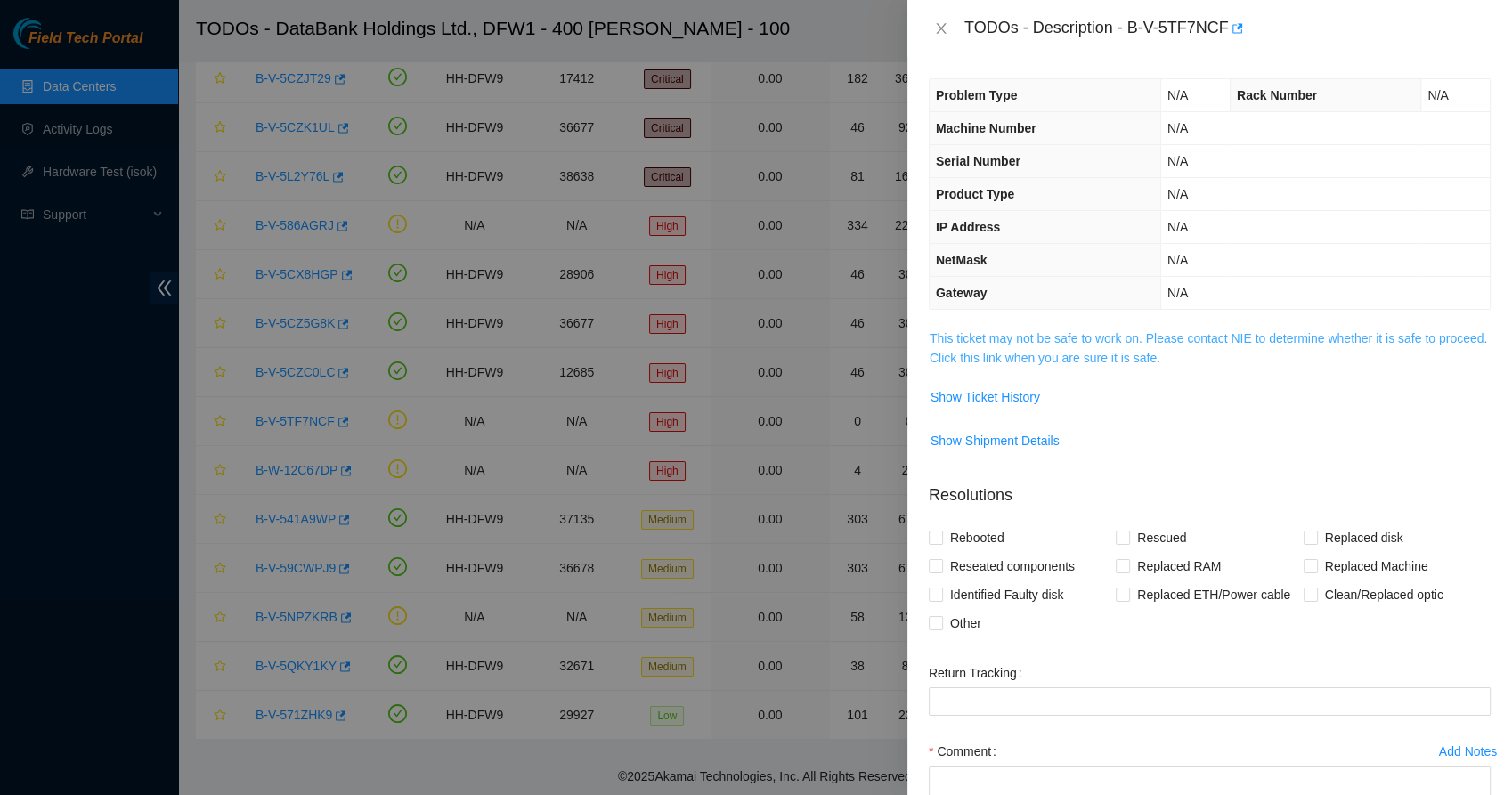
click at [981, 335] on link "This ticket may not be safe to work on. Please contact NIE to determine whether…" at bounding box center [1208, 348] width 557 height 33
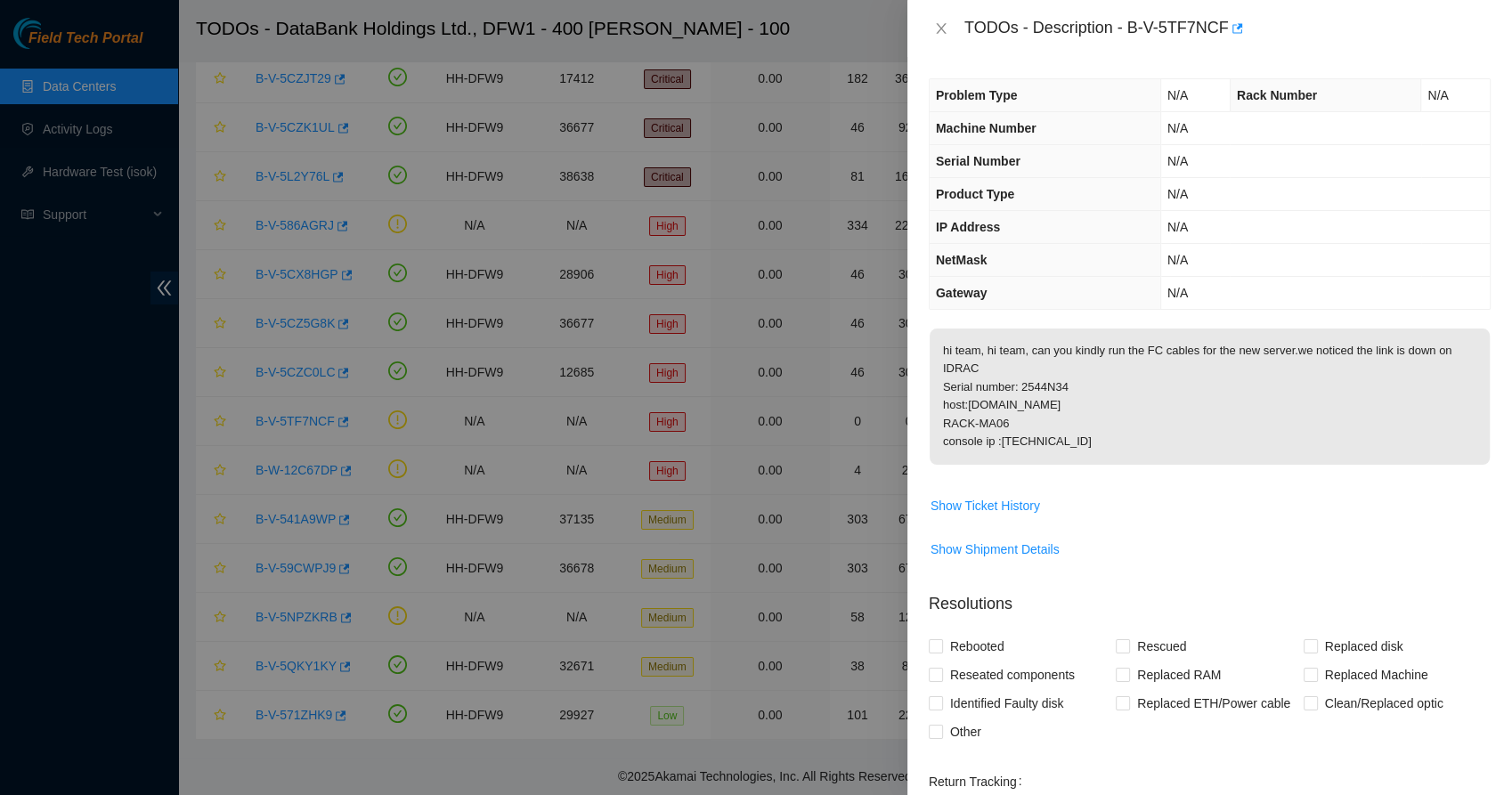
drag, startPoint x: 982, startPoint y: 349, endPoint x: 1078, endPoint y: 435, distance: 128.9
click at [1078, 435] on p "hi team, hi team, can you kindly run the FC cables for the new server.we notice…" at bounding box center [1208, 396] width 560 height 136
click at [1136, 436] on p "hi team, hi team, can you kindly run the FC cables for the new server.we notice…" at bounding box center [1208, 396] width 560 height 136
drag, startPoint x: 1135, startPoint y: 436, endPoint x: 962, endPoint y: 399, distance: 176.9
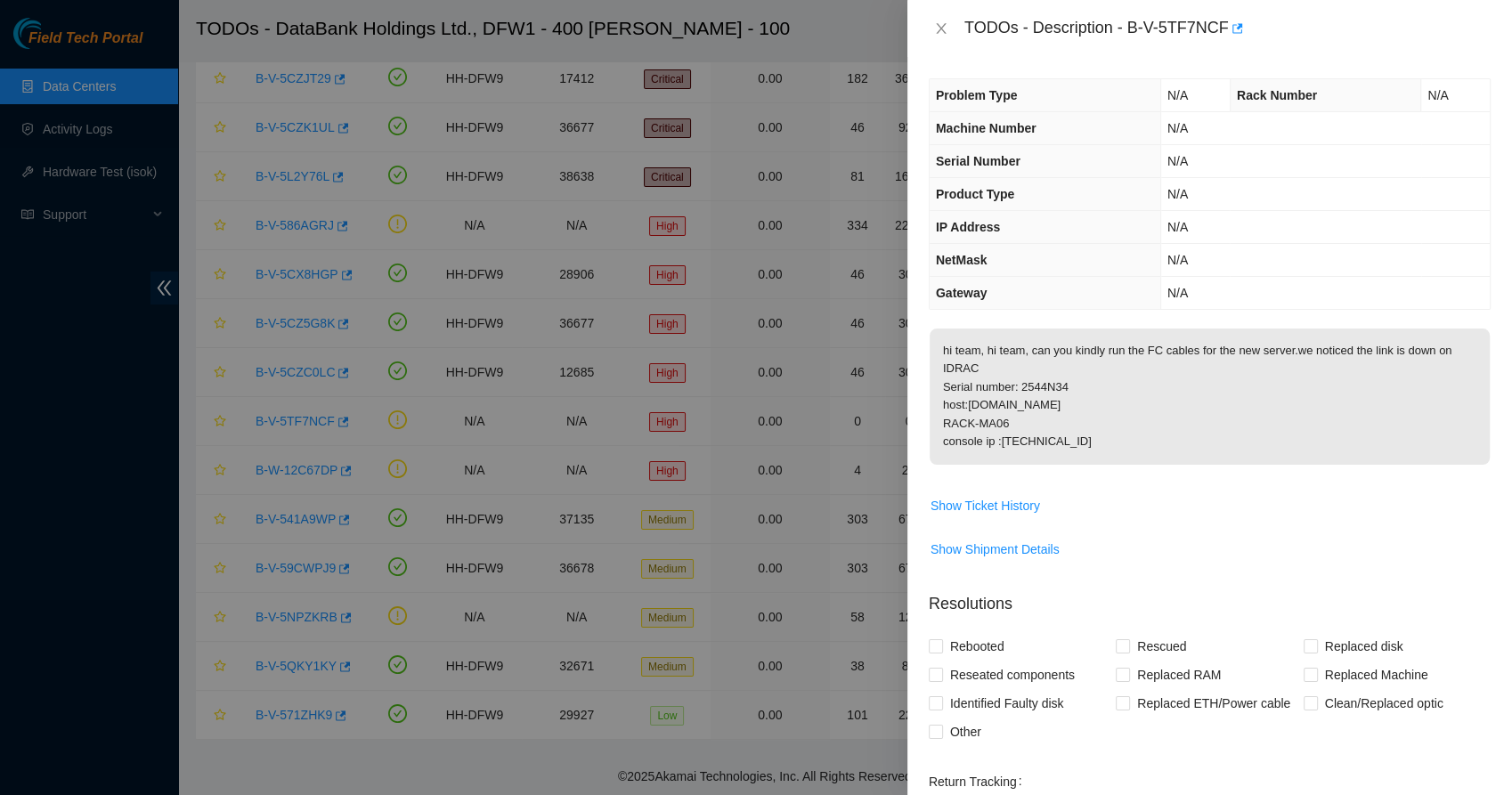
click at [962, 399] on p "hi team, hi team, can you kindly run the FC cables for the new server.we notice…" at bounding box center [1208, 396] width 560 height 136
click at [971, 154] on span "Serial Number" at bounding box center [977, 160] width 84 height 14
click at [940, 30] on icon "close" at bounding box center [940, 28] width 14 height 14
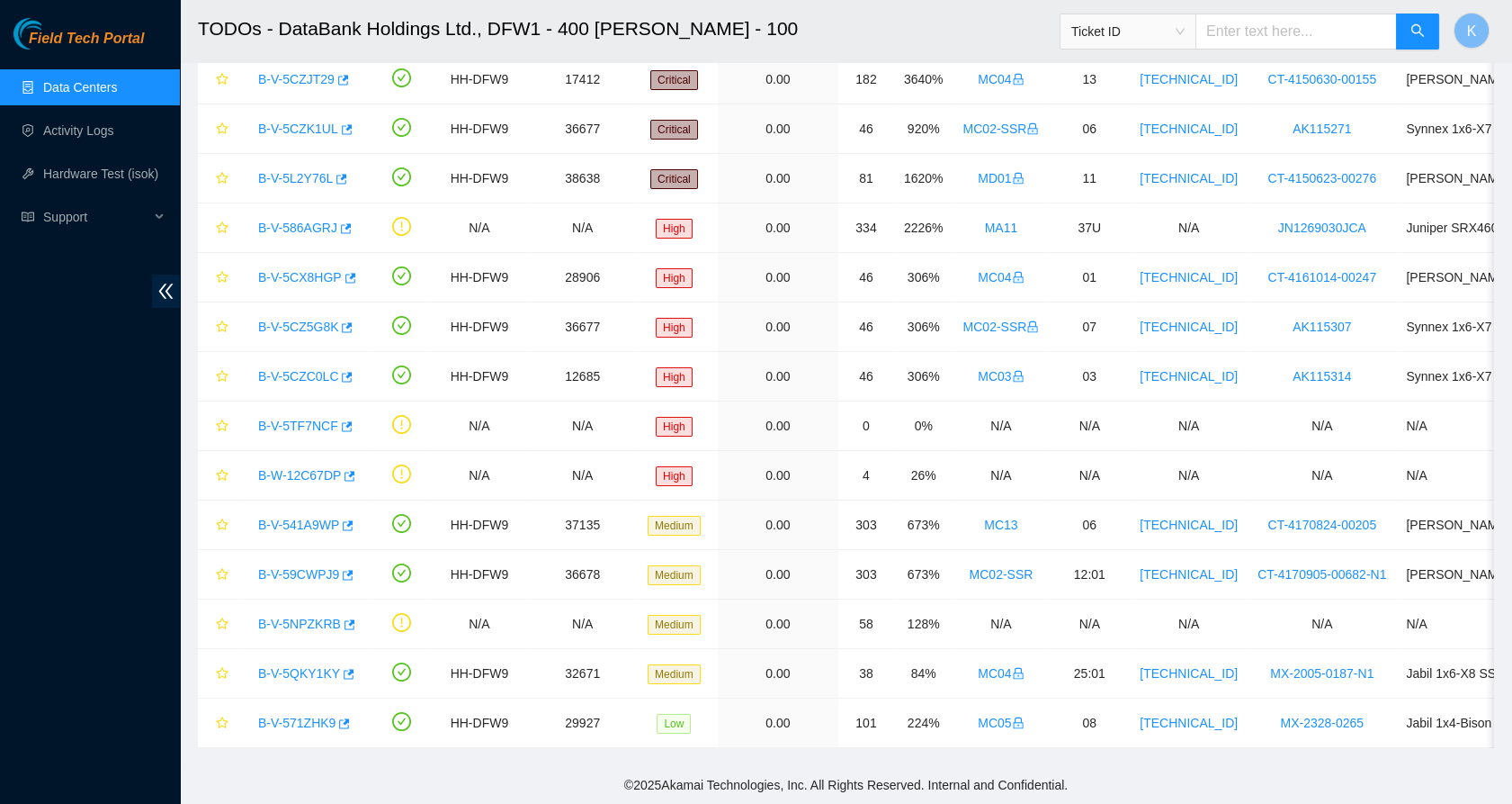
click at [68, 341] on div "Field Tech Portal Data Centers Activity Logs Hardware Test (isok) Support" at bounding box center [90, 410] width 180 height 785
click at [61, 93] on link "Data Centers" at bounding box center [80, 86] width 74 height 14
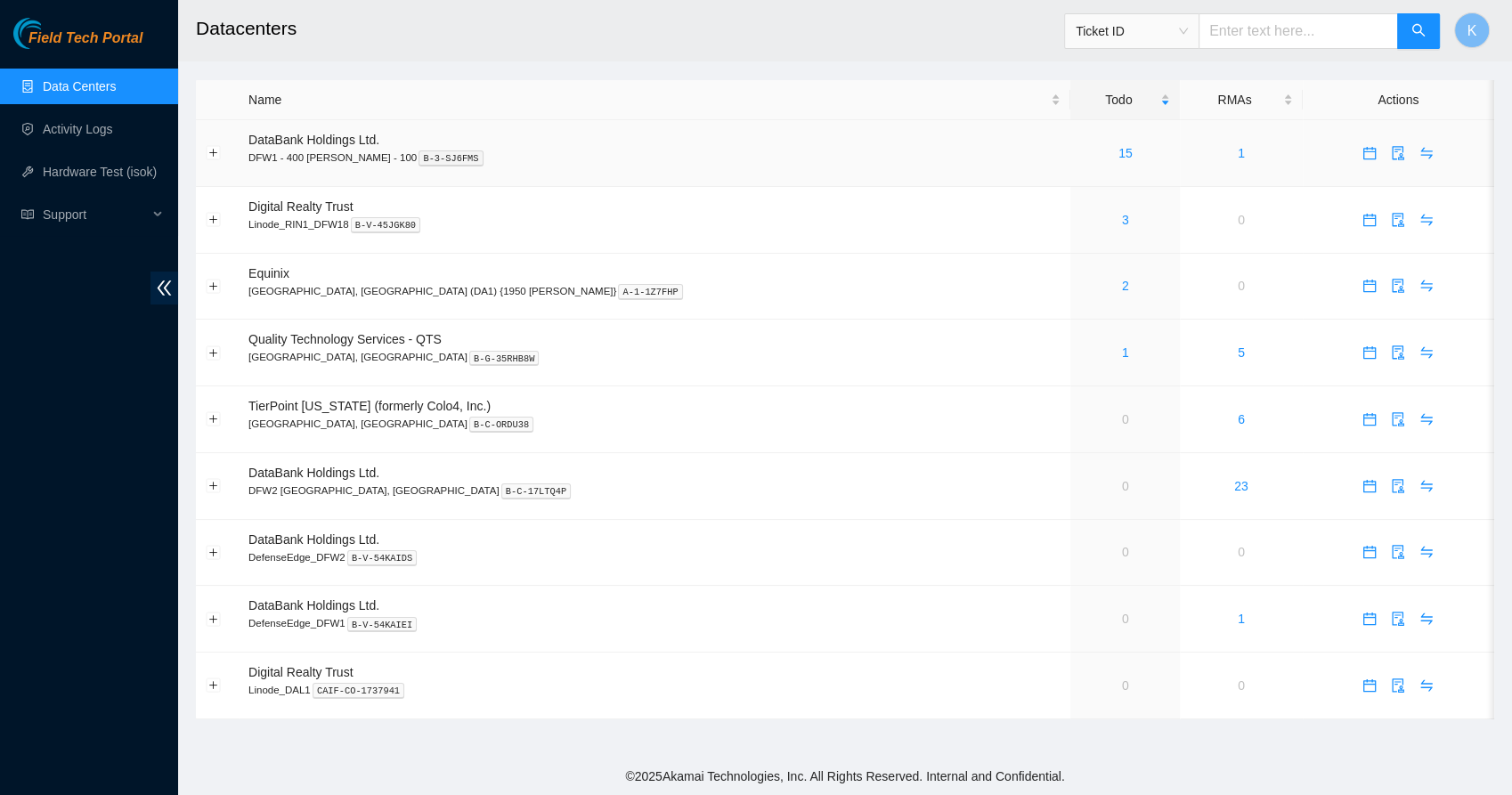
click at [1118, 159] on link "15" at bounding box center [1125, 152] width 14 height 14
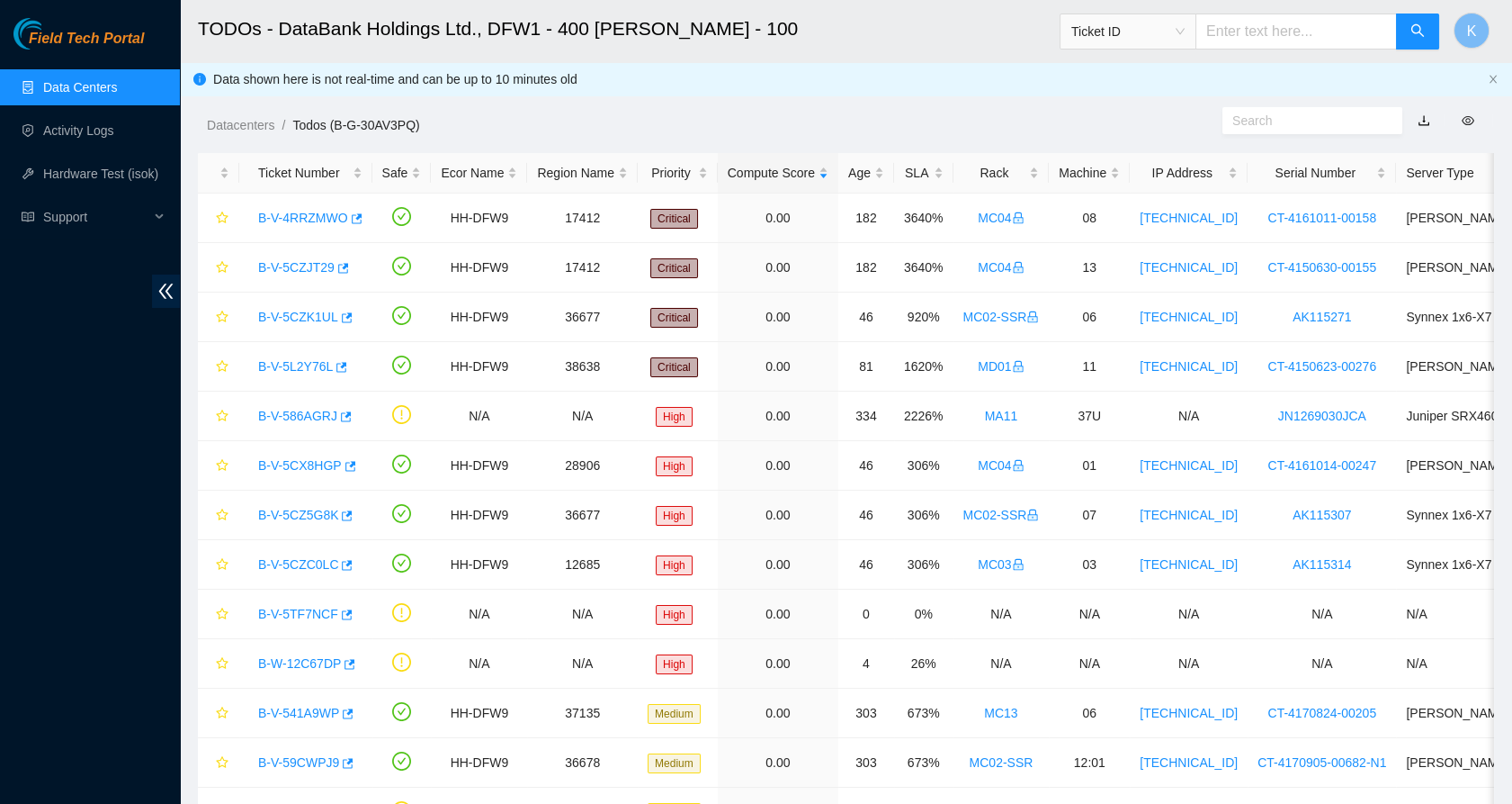
click at [47, 498] on div "Field Tech Portal Data Centers Activity Logs Hardware Test (isok) Support" at bounding box center [90, 410] width 180 height 785
